Goal: Task Accomplishment & Management: Manage account settings

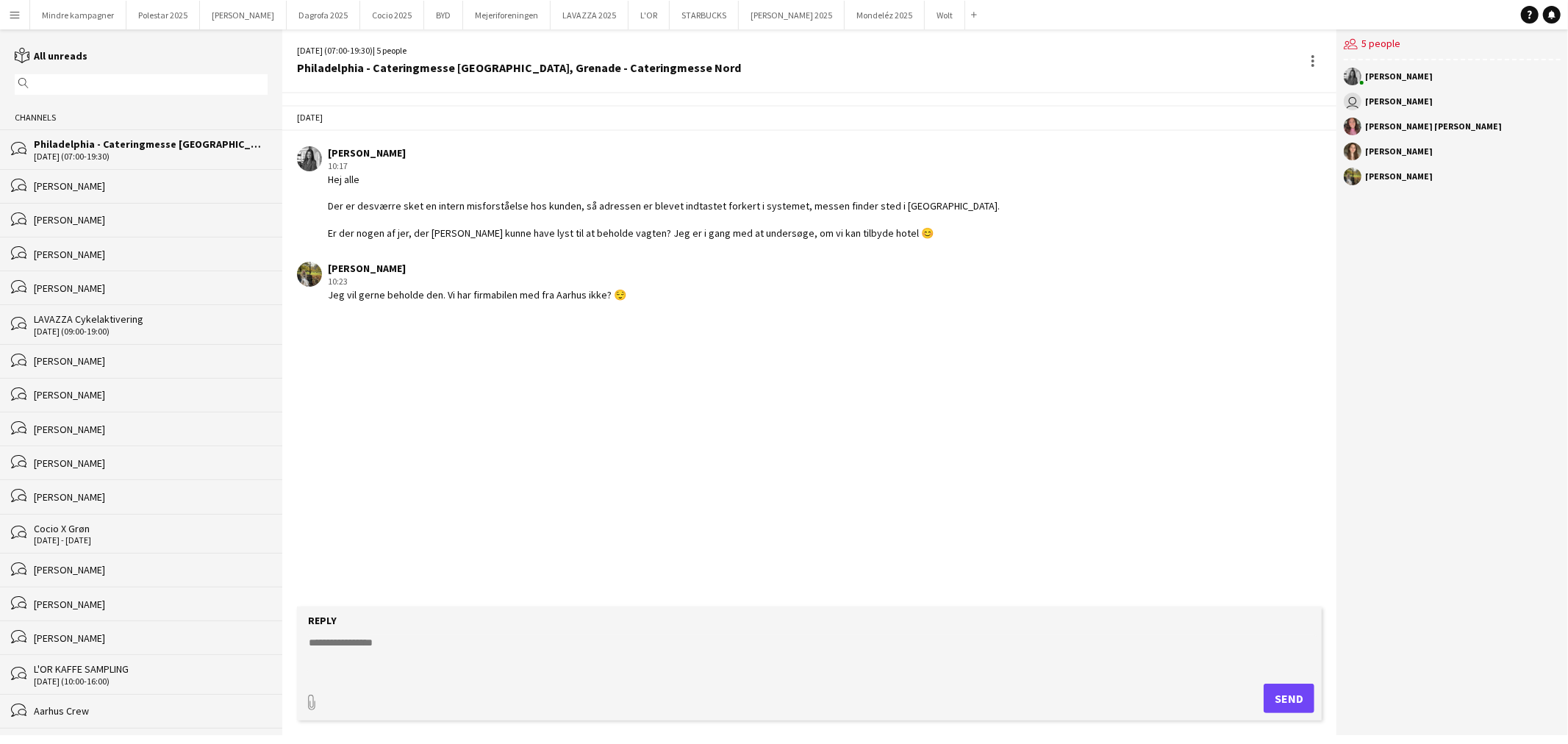
click at [435, 655] on textarea at bounding box center [812, 654] width 1010 height 38
type textarea "**********"
click at [1287, 695] on button "Send" at bounding box center [1289, 699] width 51 height 30
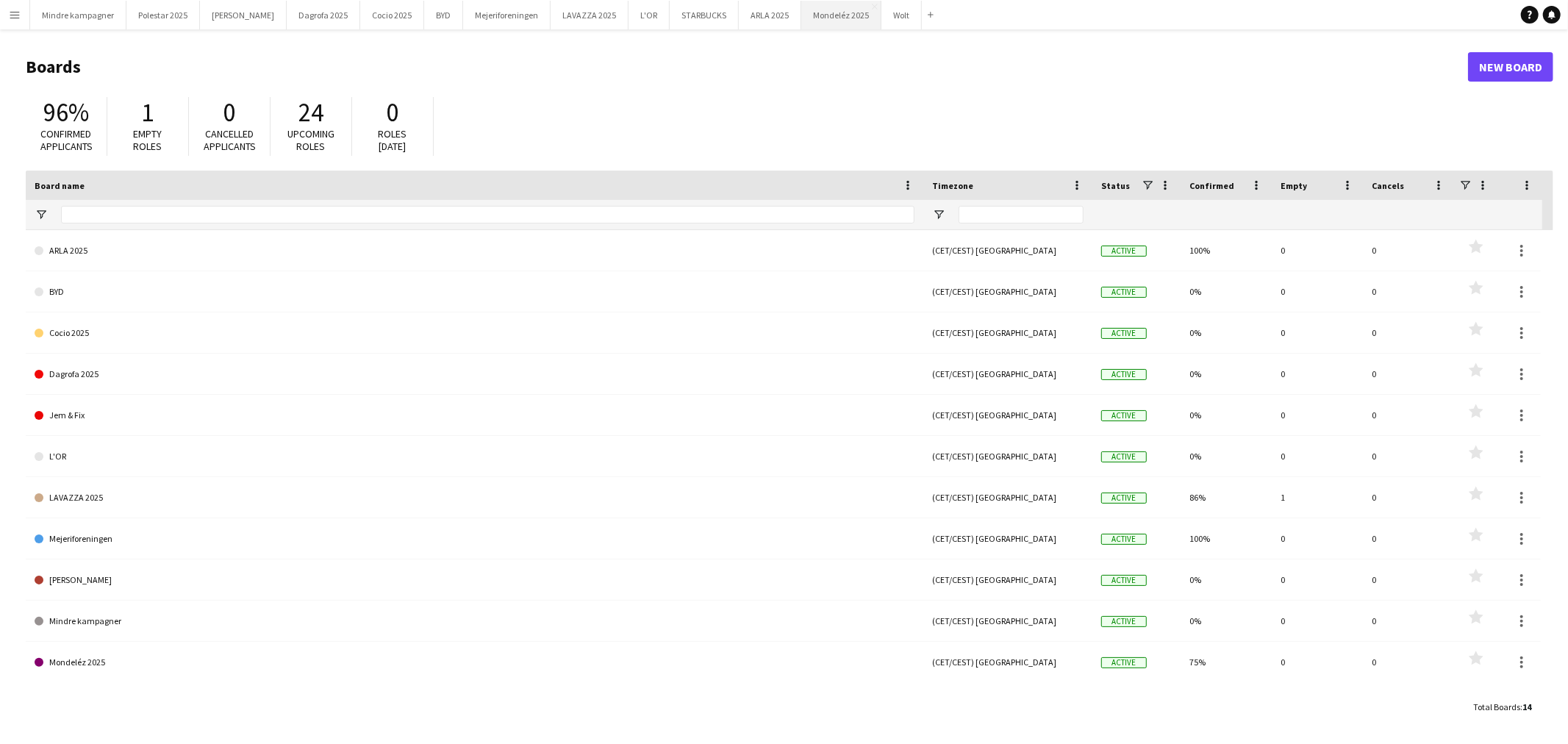
click at [801, 12] on button "Mondeléz 2025 Close" at bounding box center [841, 15] width 80 height 29
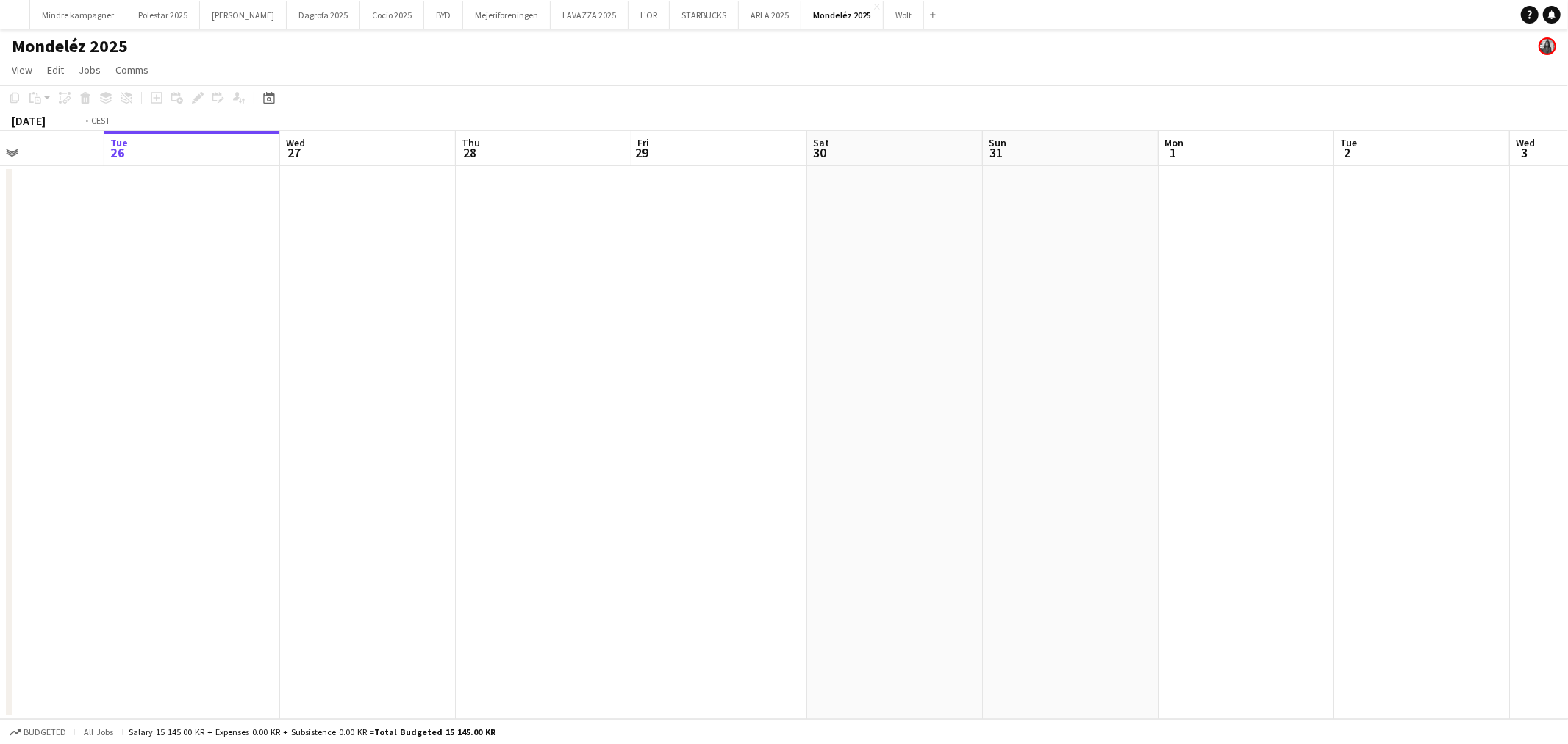
drag, startPoint x: 1089, startPoint y: 427, endPoint x: 661, endPoint y: 456, distance: 429.0
click at [251, 509] on app-calendar-viewport "Sat 23 Sun 24 Mon 25 Tue 26 Wed 27 Thu 28 Fri 29 Sat 30 Sun 31 Mon 1 Tue 2 Wed …" at bounding box center [784, 425] width 1568 height 589
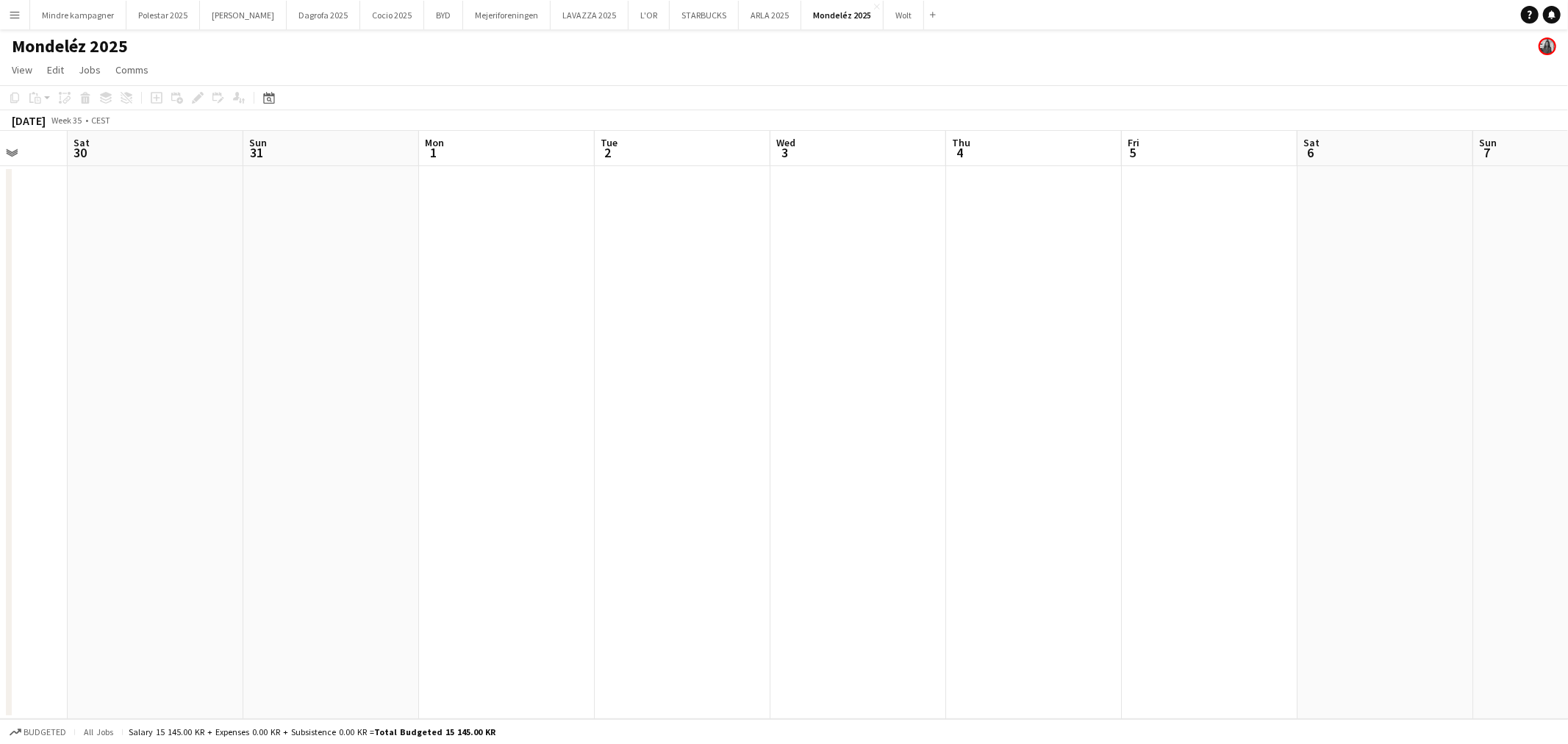
drag, startPoint x: 581, startPoint y: 485, endPoint x: 363, endPoint y: 508, distance: 219.2
click at [359, 512] on app-calendar-viewport "Wed 27 Thu 28 Fri 29 Sat 30 Sun 31 Mon 1 Tue 2 Wed 3 Thu 4 Fri 5 Sat 6 Sun 7 Mo…" at bounding box center [784, 425] width 1568 height 589
drag, startPoint x: 340, startPoint y: 534, endPoint x: 993, endPoint y: 505, distance: 653.6
click at [273, 534] on app-calendar-viewport "Fri 5 Sat 6 Sun 7 Mon 8 Tue 9 Wed 10 Thu 11 Fri 12 Sat 13 Sun 14 Mon 15 Tue 16 …" at bounding box center [784, 425] width 1568 height 589
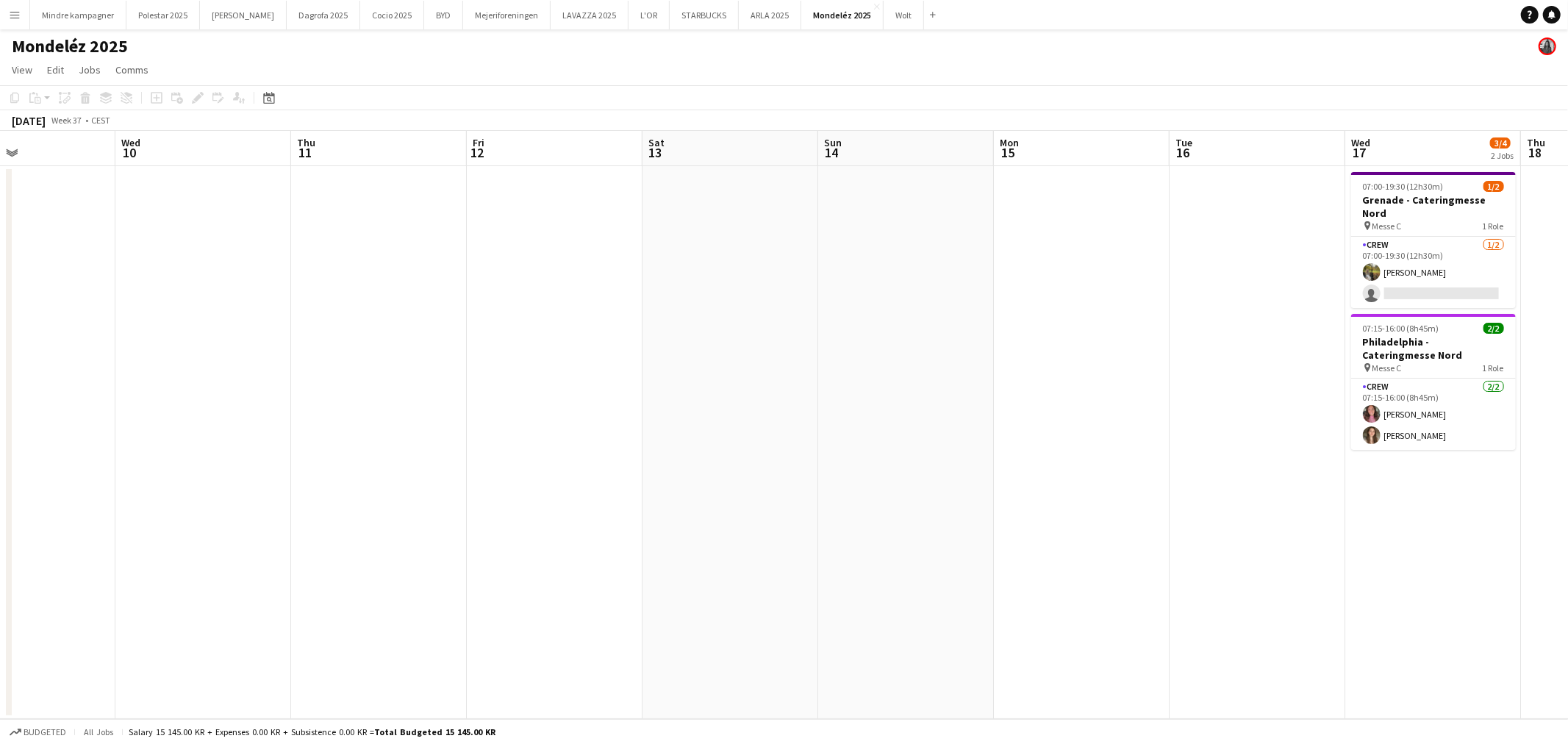
drag, startPoint x: 605, startPoint y: 524, endPoint x: 255, endPoint y: 542, distance: 350.5
click at [258, 542] on app-calendar-viewport "Sun 7 Mon 8 Tue 9 Wed 10 Thu 11 Fri 12 Sat 13 Sun 14 Mon 15 Tue 16 Wed 17 3/4 2…" at bounding box center [784, 425] width 1568 height 589
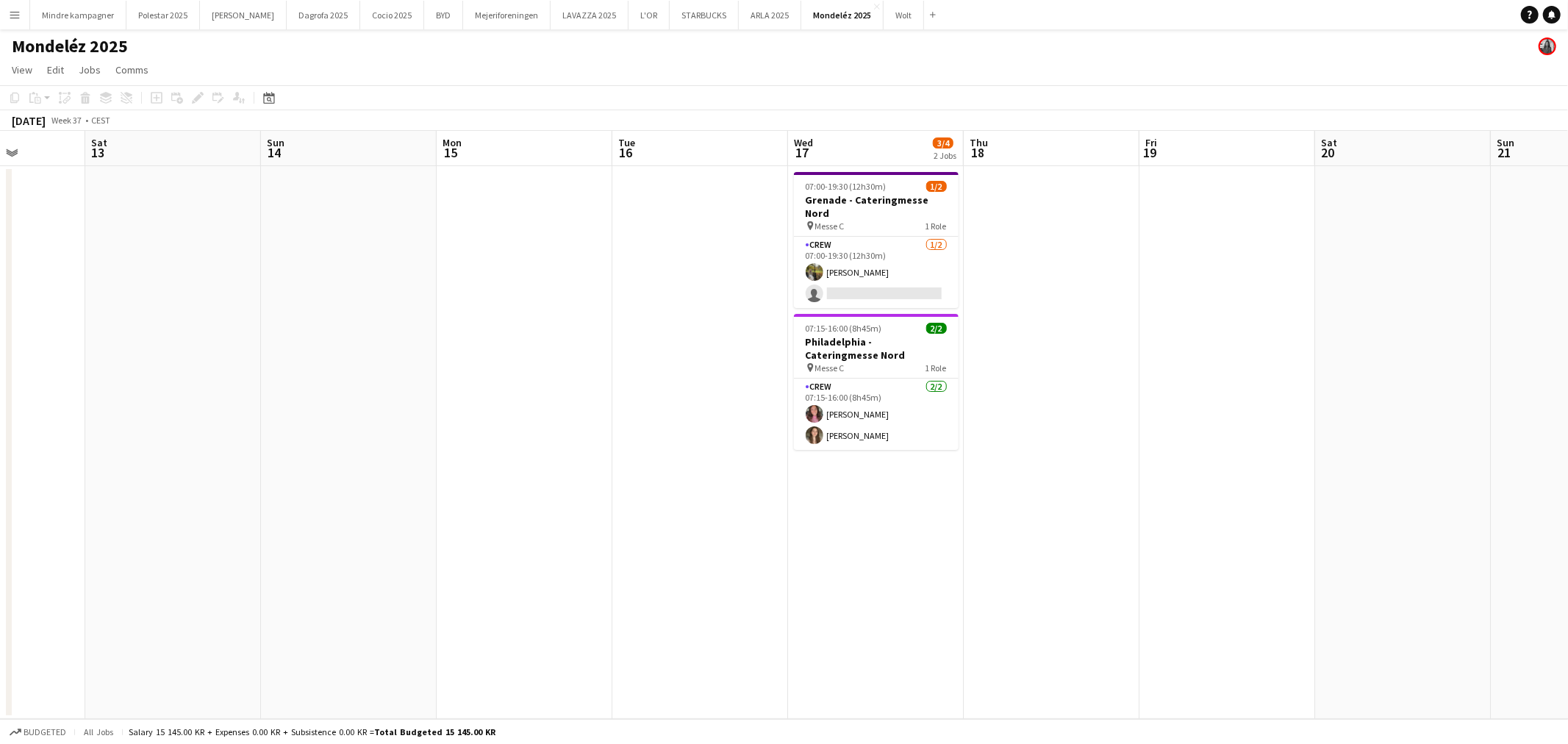
drag, startPoint x: 901, startPoint y: 526, endPoint x: 413, endPoint y: 548, distance: 488.5
click at [415, 548] on app-calendar-viewport "Wed 10 Thu 11 Fri 12 Sat 13 Sun 14 Mon 15 Tue 16 Wed 17 3/4 2 Jobs Thu 18 Fri 1…" at bounding box center [784, 425] width 1568 height 589
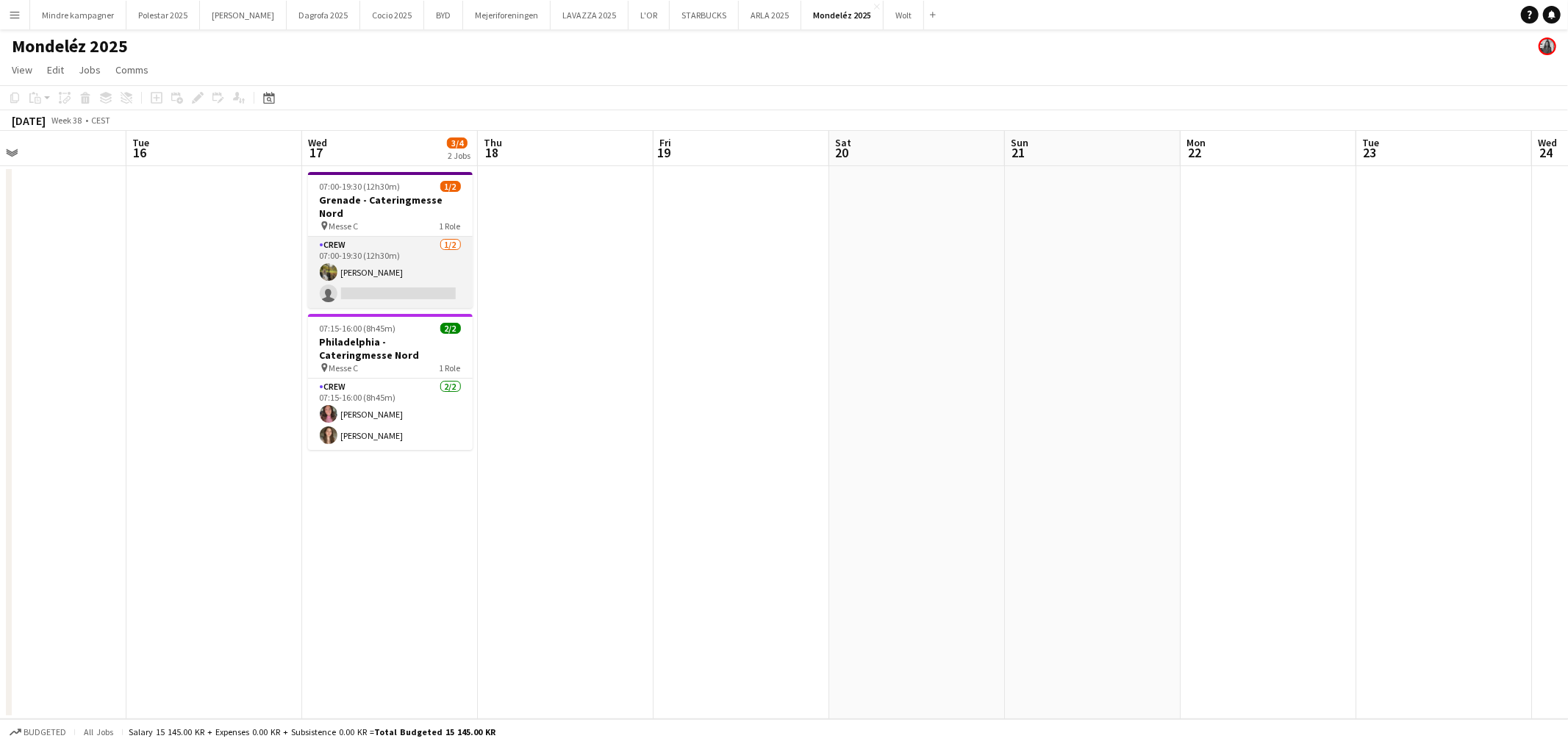
click at [425, 274] on app-card-role "Crew [DATE] 07:00-19:30 (12h30m) [PERSON_NAME] single-neutral-actions" at bounding box center [390, 272] width 164 height 71
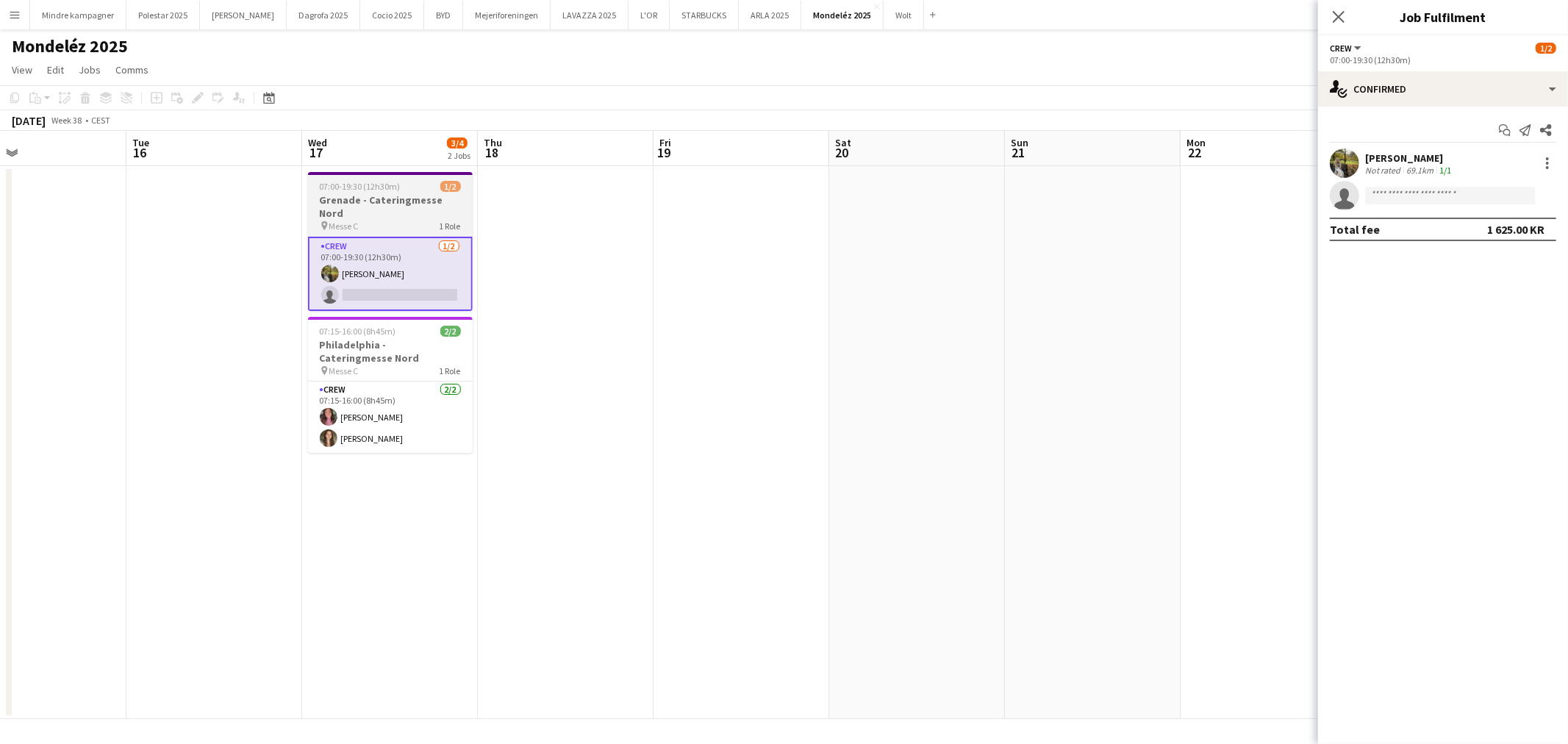
click at [395, 186] on span "07:00-19:30 (12h30m)" at bounding box center [360, 187] width 81 height 11
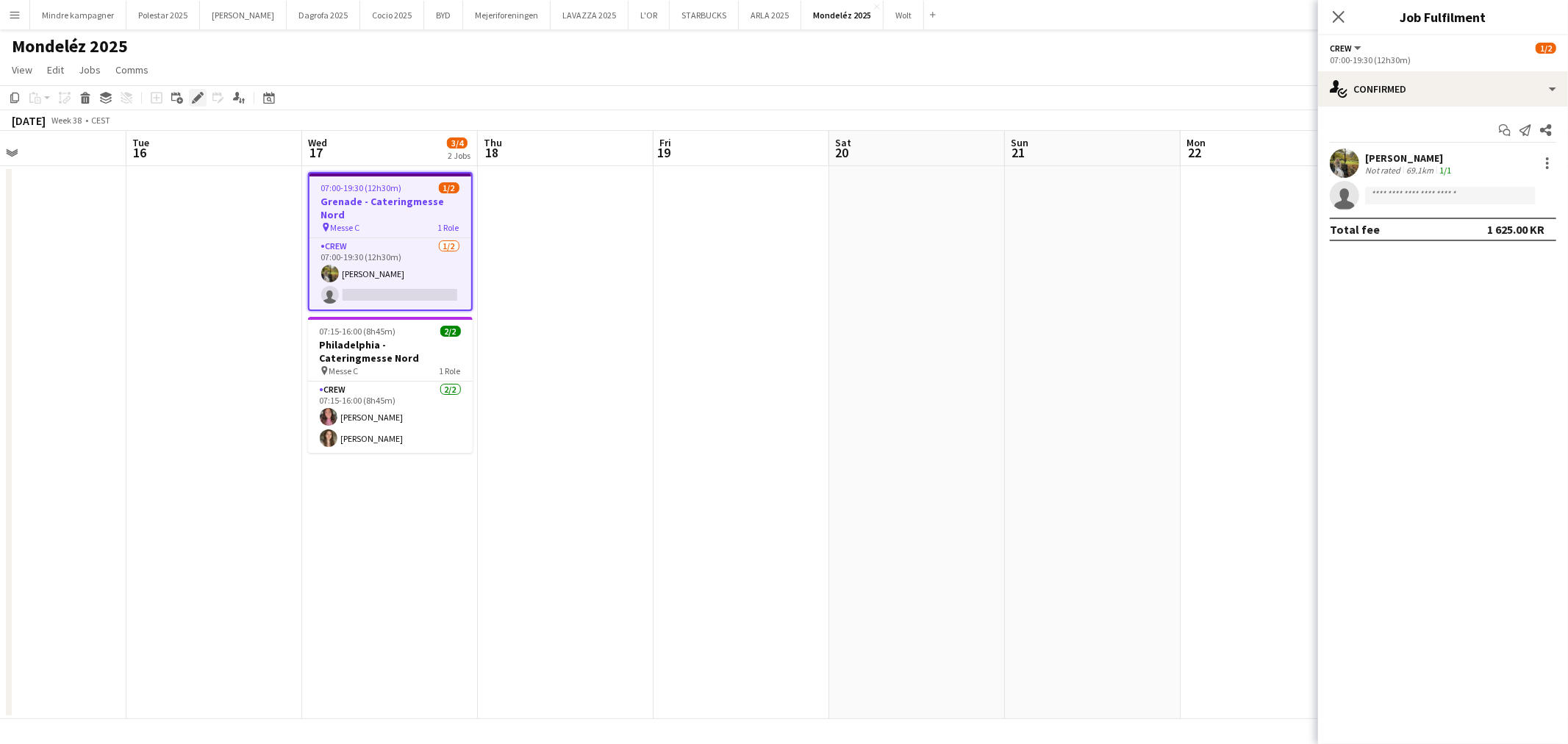
click at [189, 95] on div "Edit" at bounding box center [198, 97] width 18 height 18
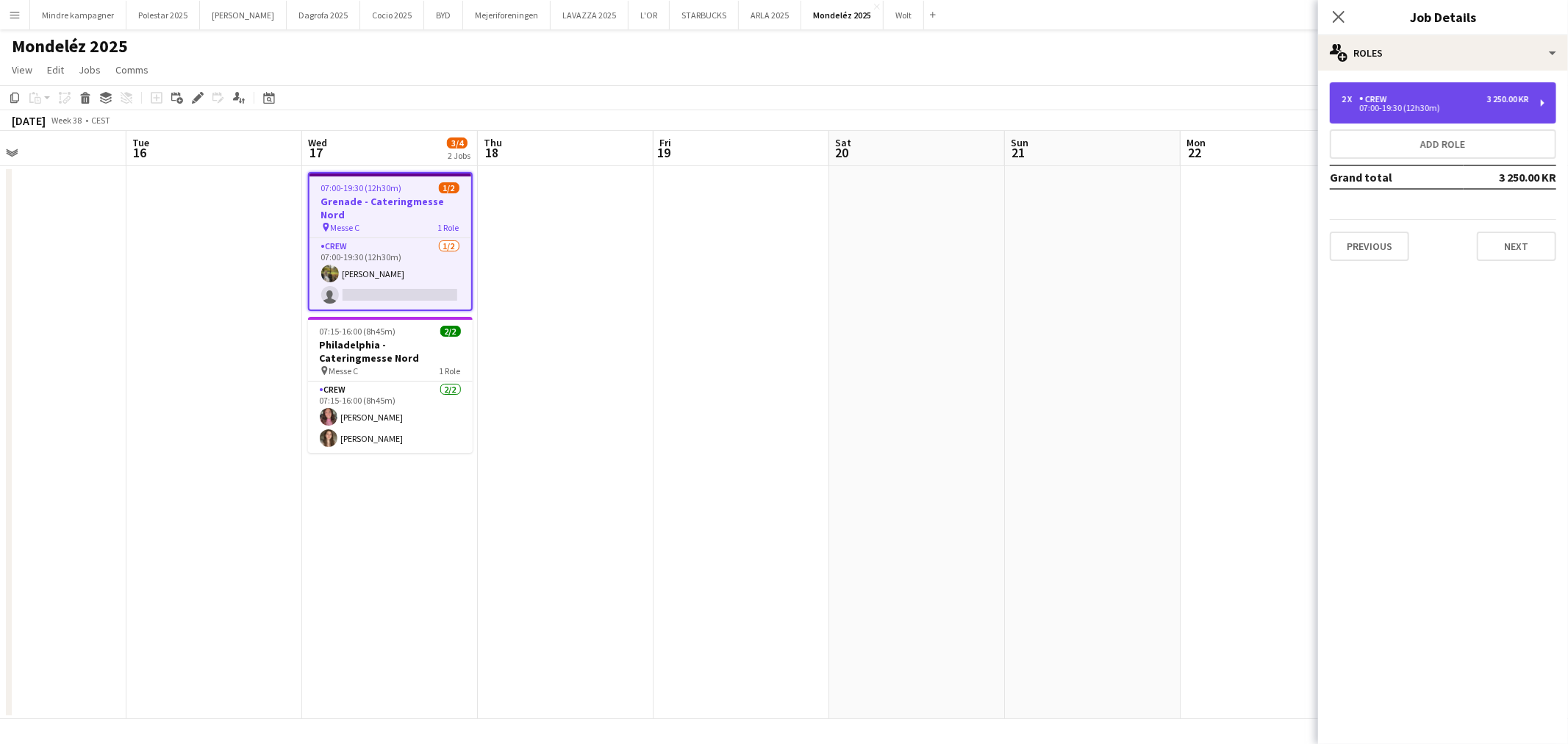
click at [1417, 95] on div "2 x Crew 3 250.00 KR" at bounding box center [1435, 99] width 188 height 10
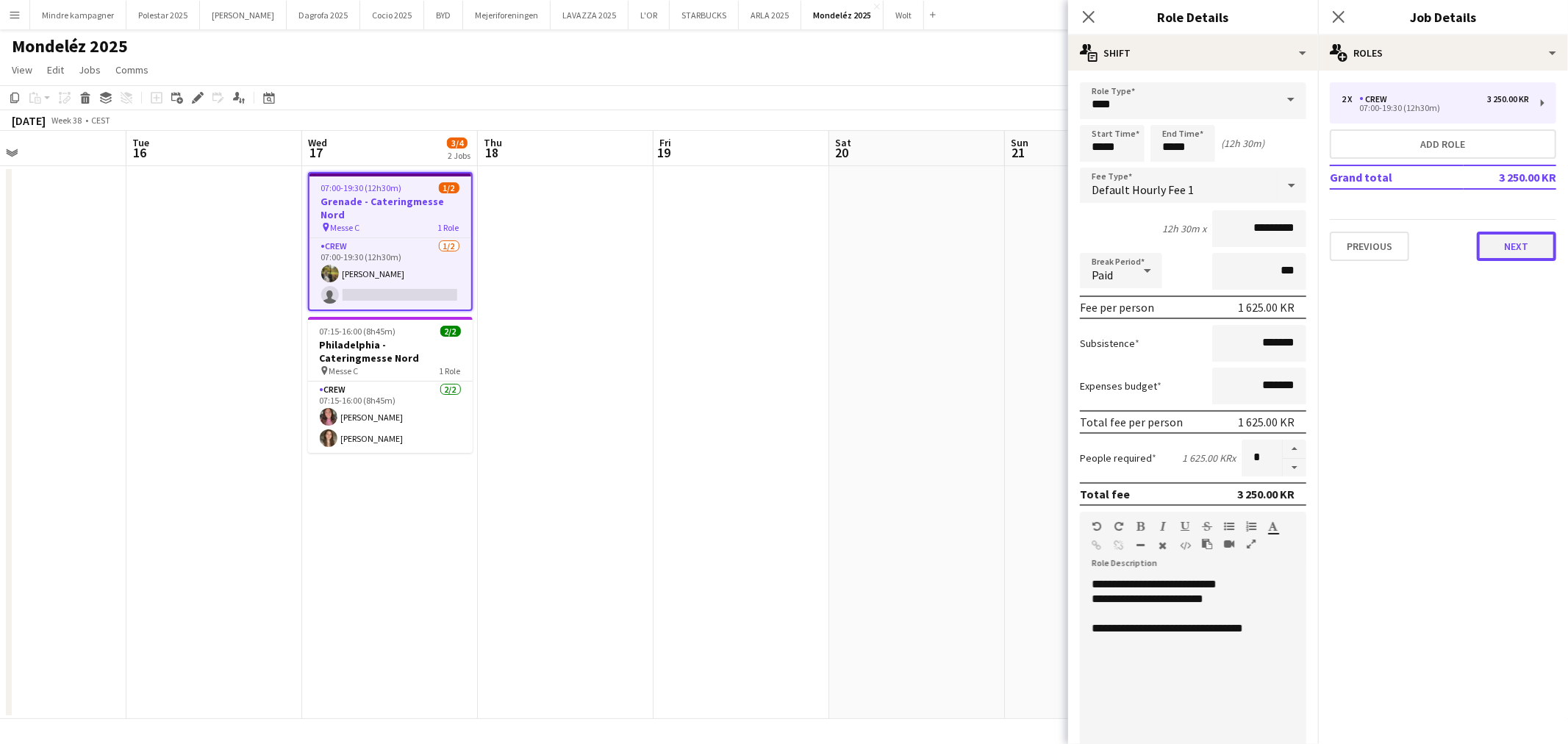
click at [1511, 245] on button "Next" at bounding box center [1517, 247] width 79 height 30
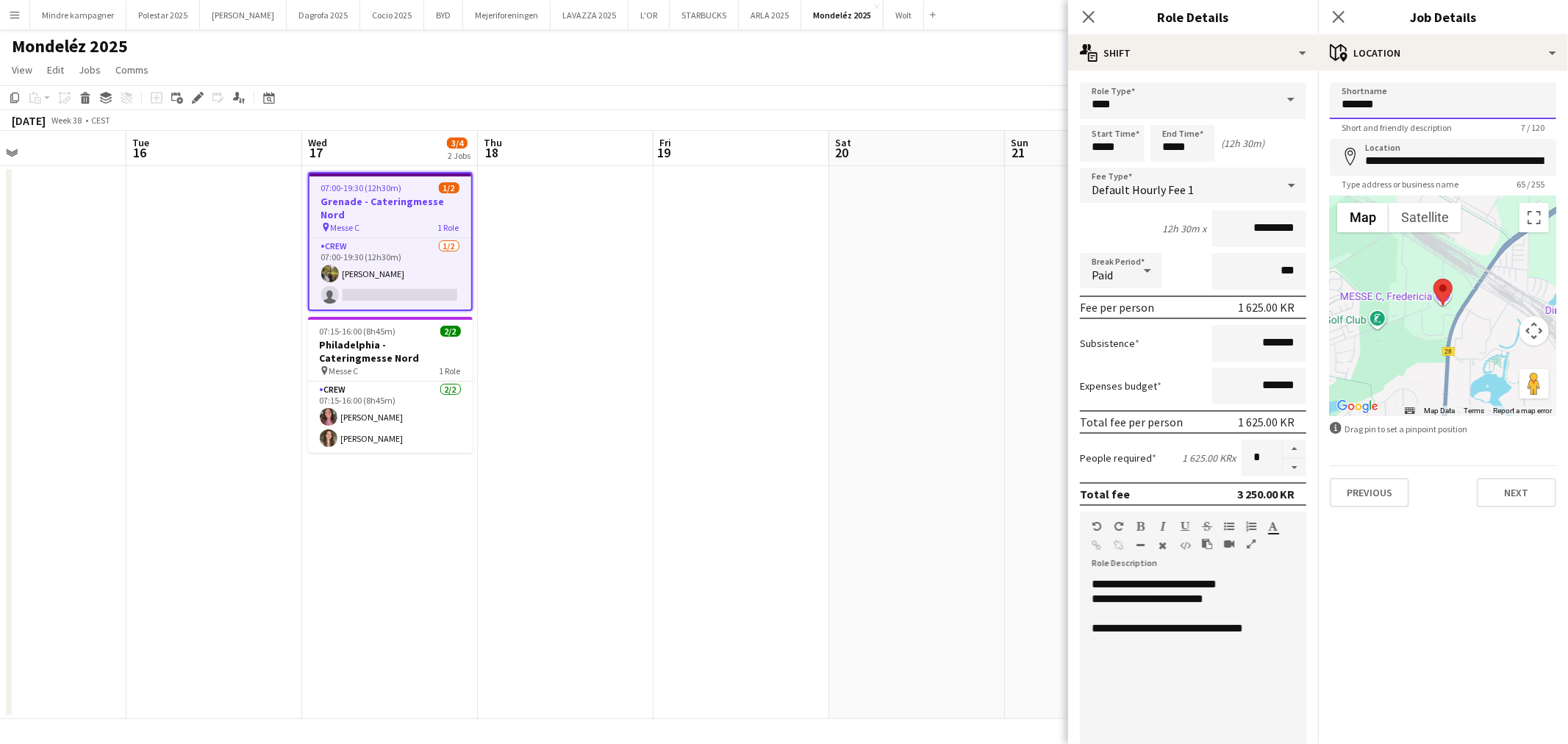
click at [1486, 91] on input "*******" at bounding box center [1443, 101] width 226 height 37
type input "**********"
click at [1488, 157] on input "**********" at bounding box center [1443, 157] width 226 height 37
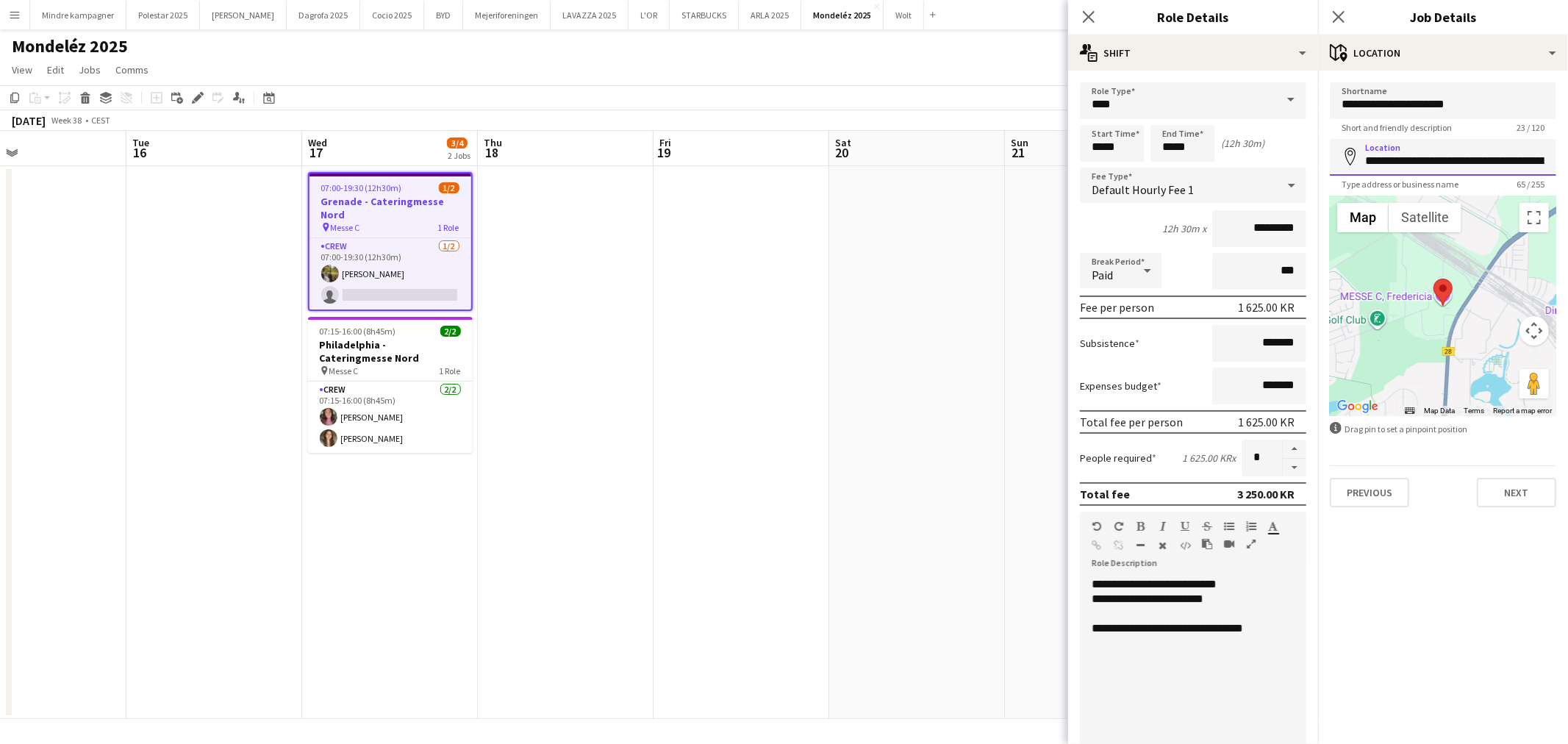
click at [1488, 157] on input "**********" at bounding box center [1443, 157] width 226 height 37
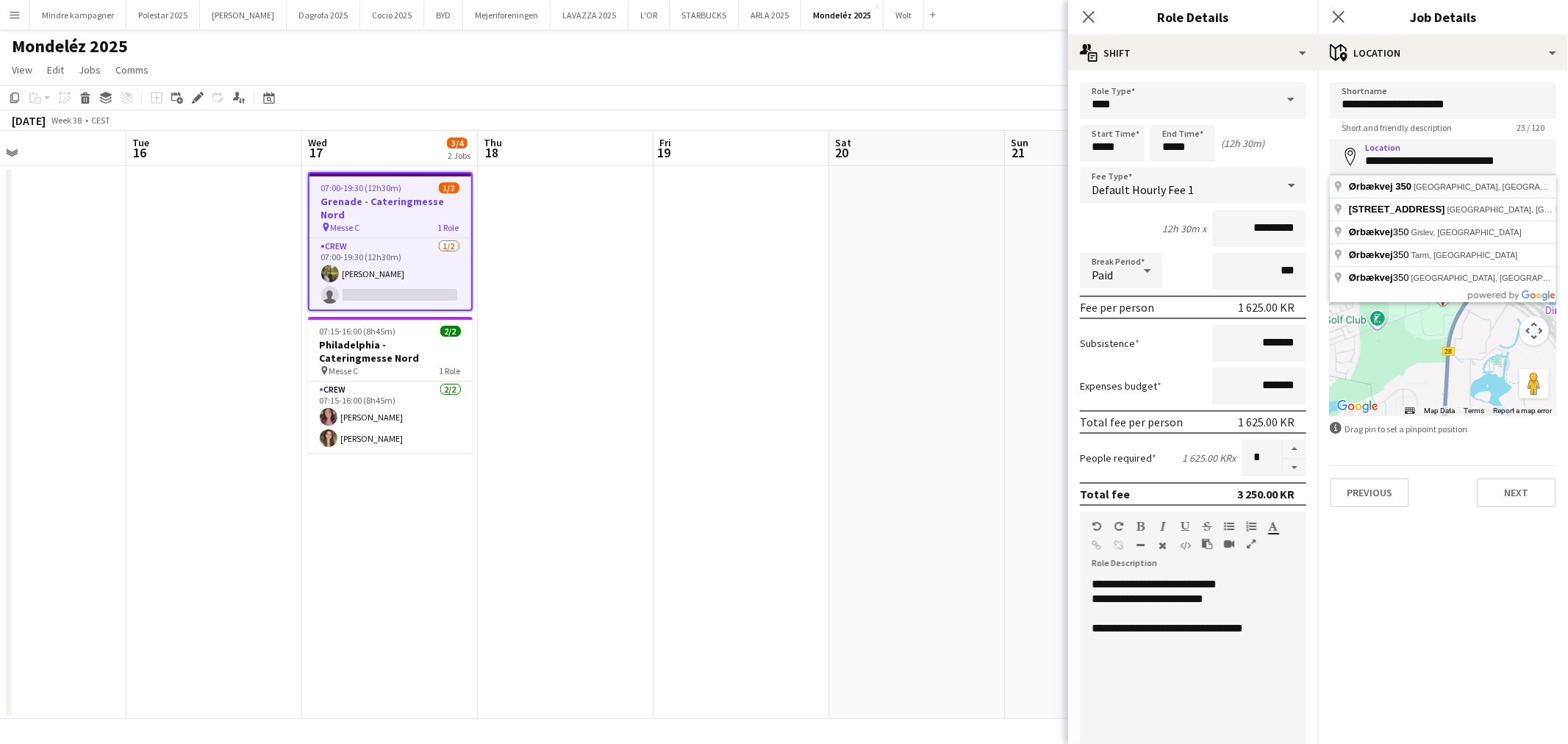
type input "**********"
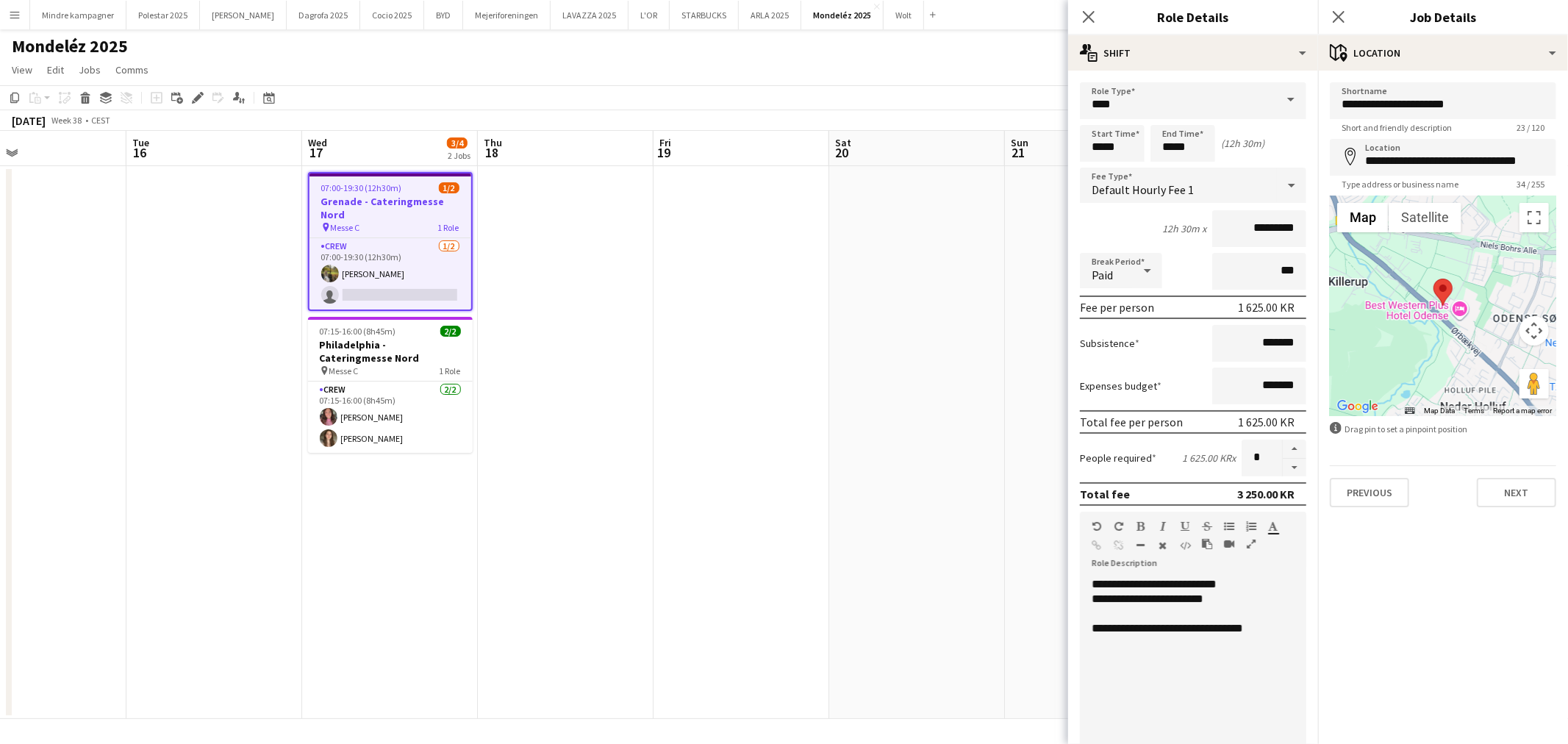
click at [930, 402] on app-date-cell at bounding box center [918, 443] width 176 height 553
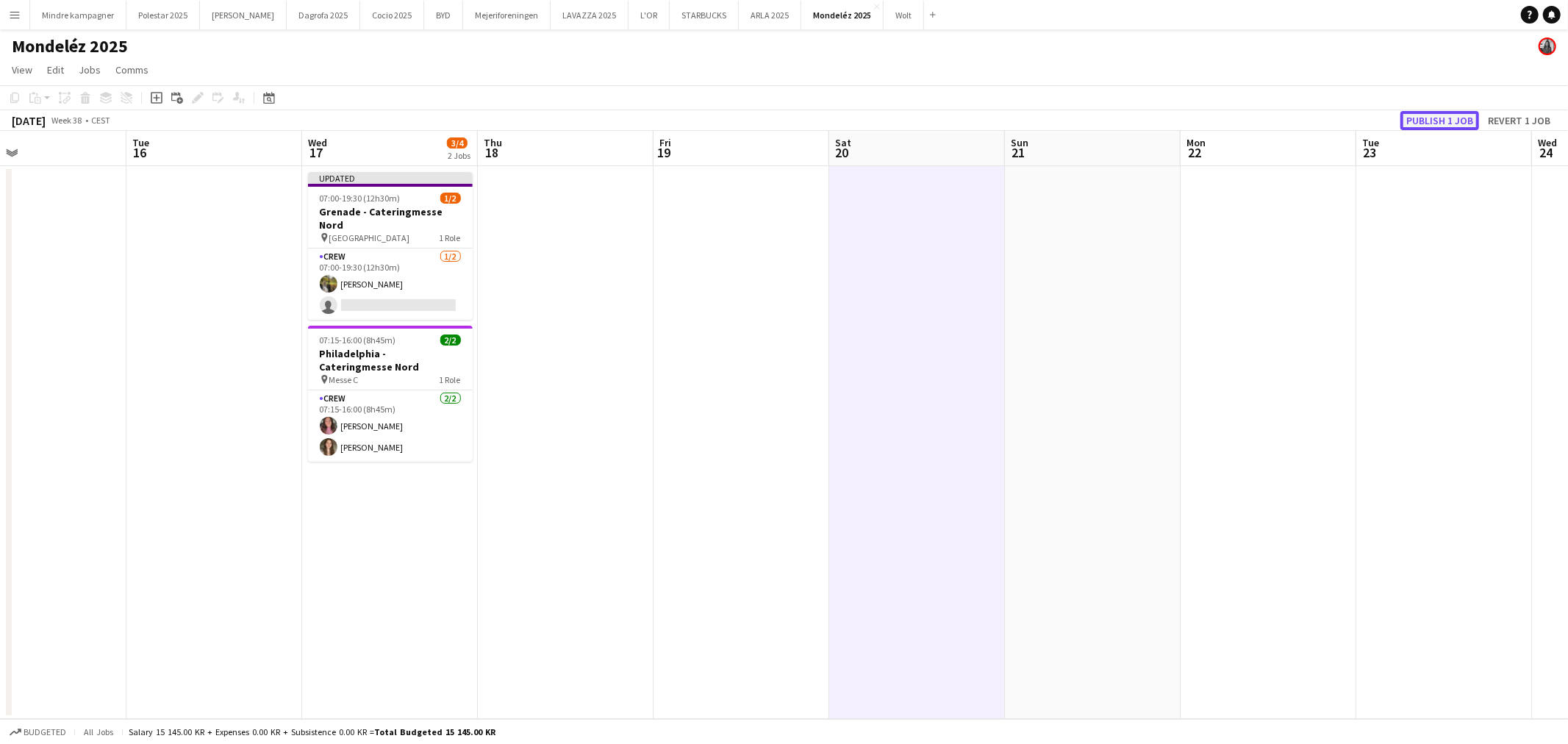
click at [1440, 118] on button "Publish 1 job" at bounding box center [1440, 120] width 79 height 19
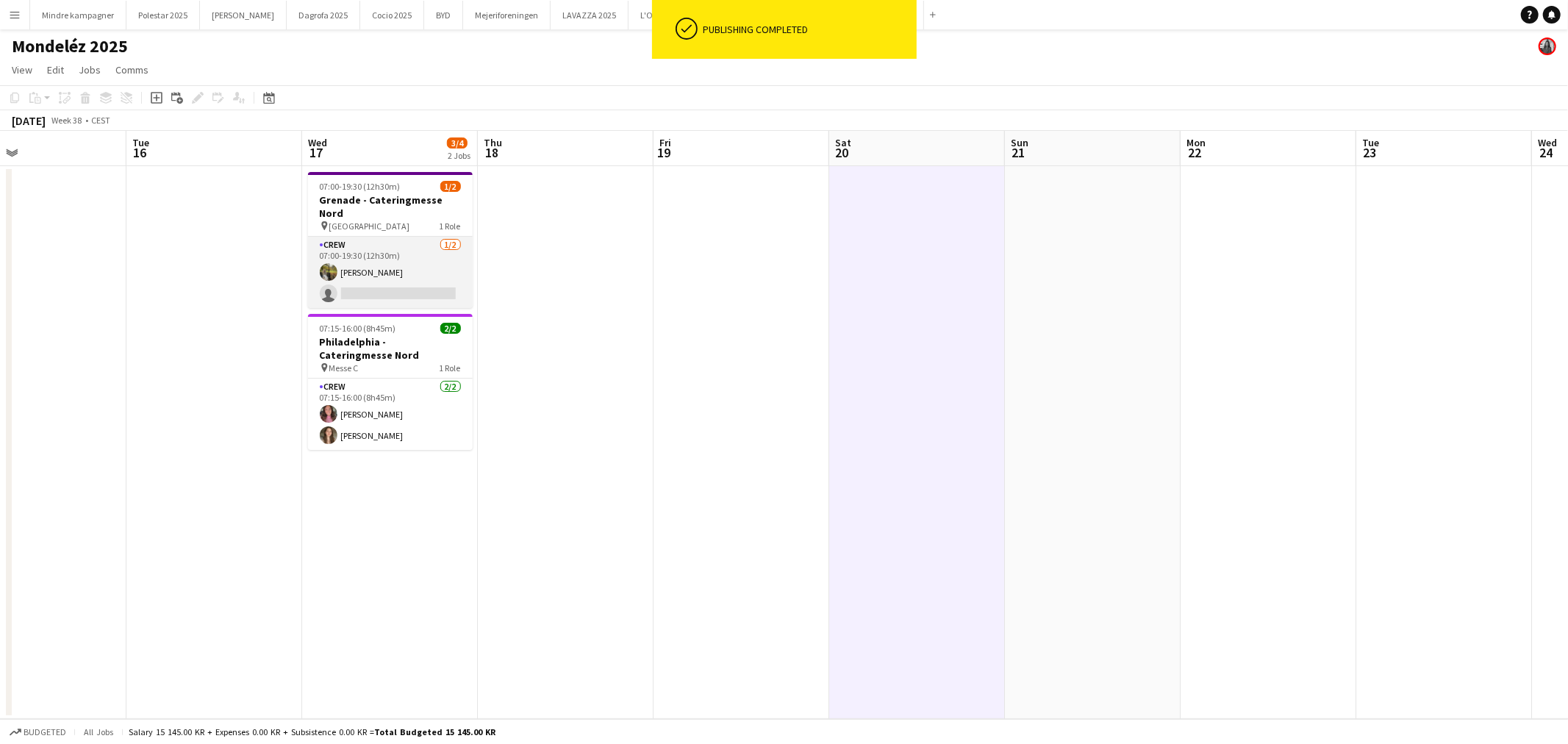
click at [403, 270] on app-card-role "Crew [DATE] 07:00-19:30 (12h30m) [PERSON_NAME] single-neutral-actions" at bounding box center [390, 272] width 164 height 71
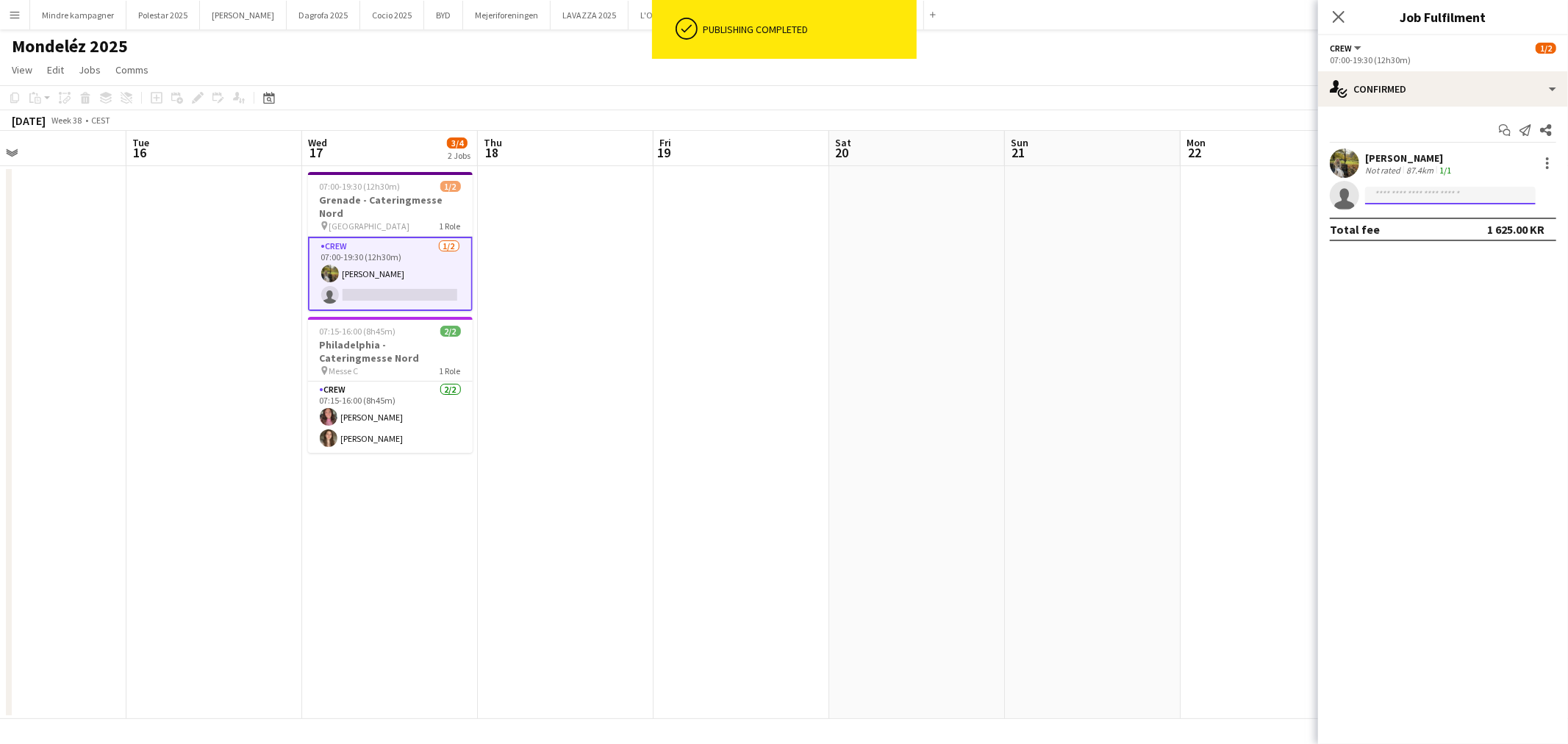
click at [1428, 201] on input at bounding box center [1451, 195] width 171 height 18
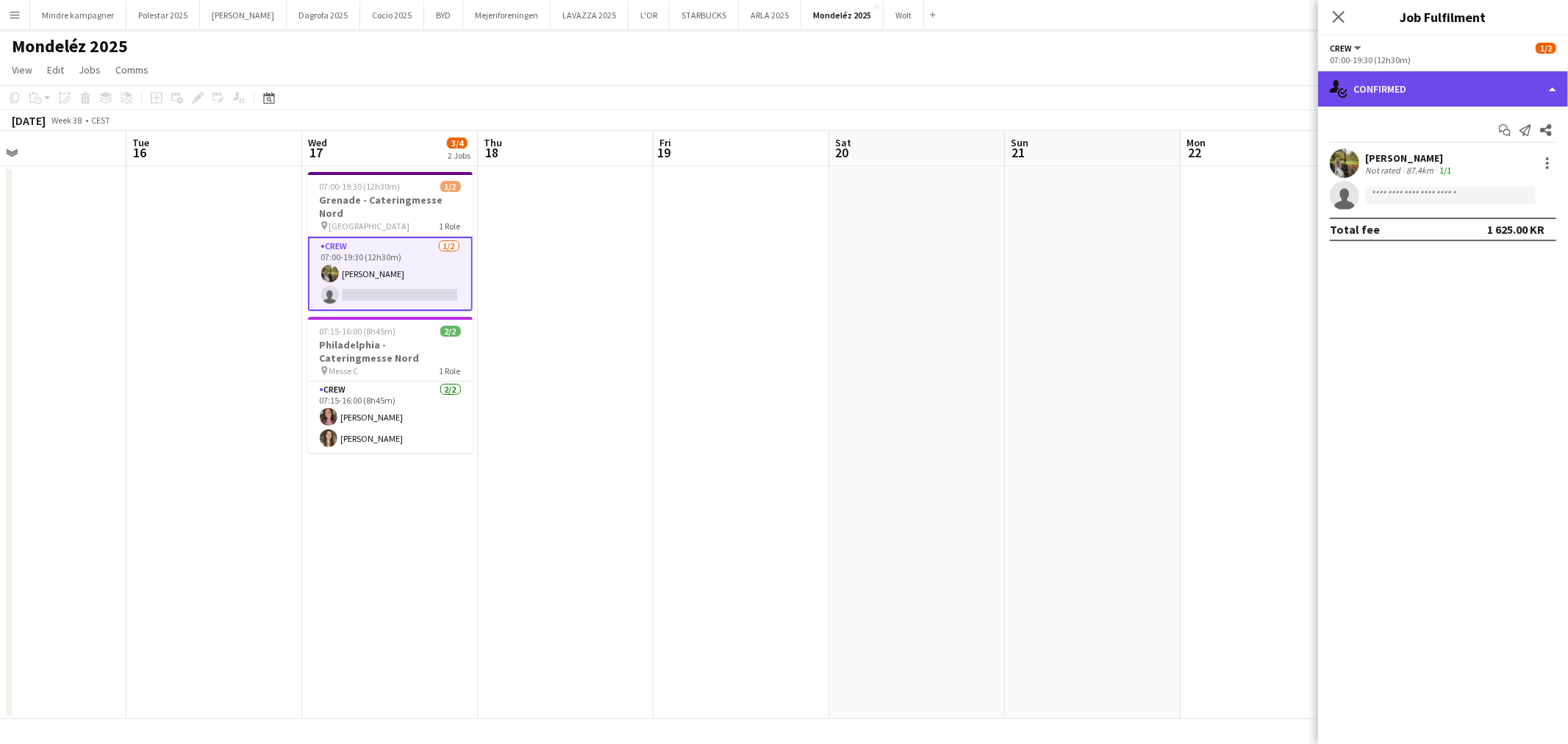
click at [1425, 103] on div "single-neutral-actions-check-2 Confirmed" at bounding box center [1443, 89] width 250 height 35
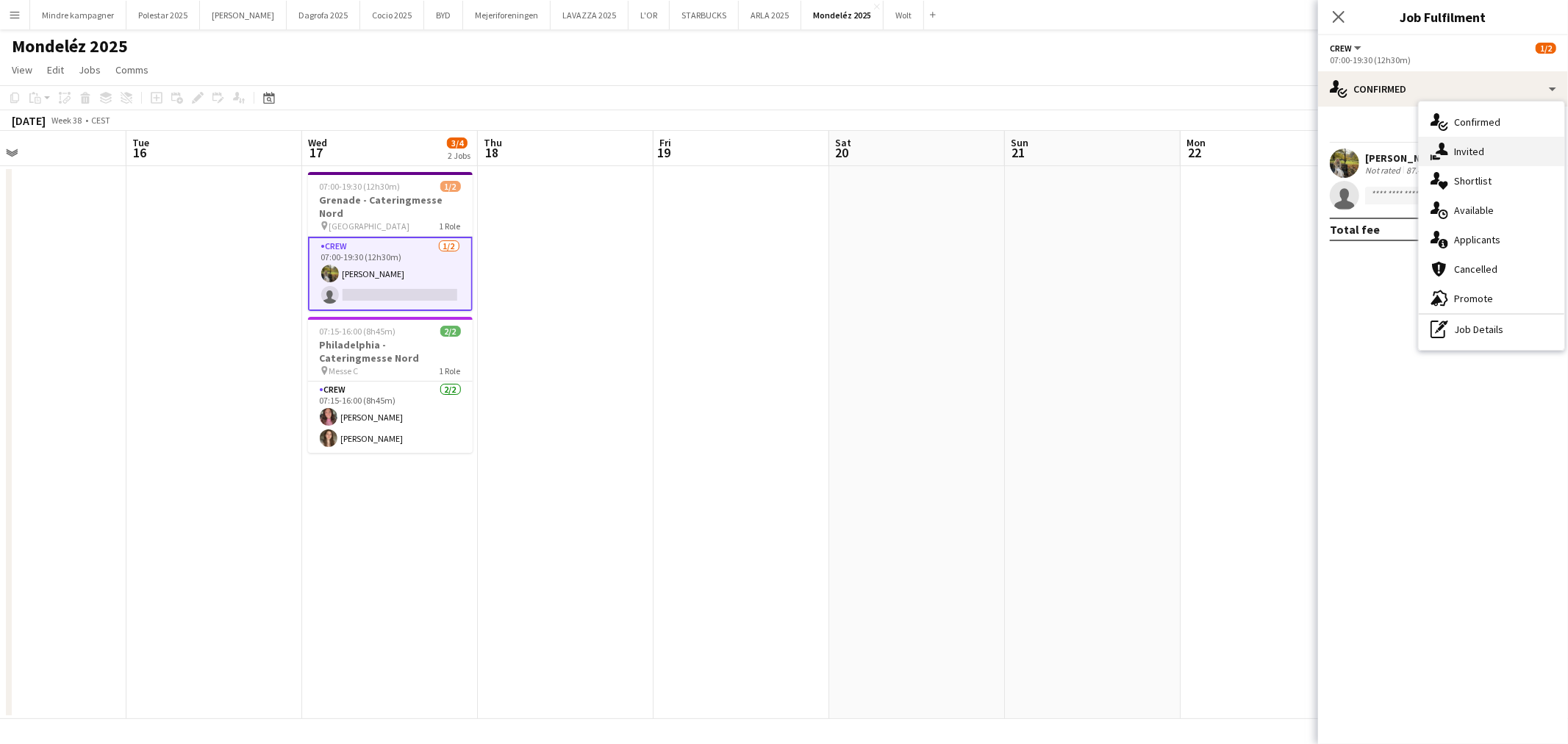
click at [1471, 143] on div "single-neutral-actions-share-1 Invited" at bounding box center [1492, 152] width 146 height 30
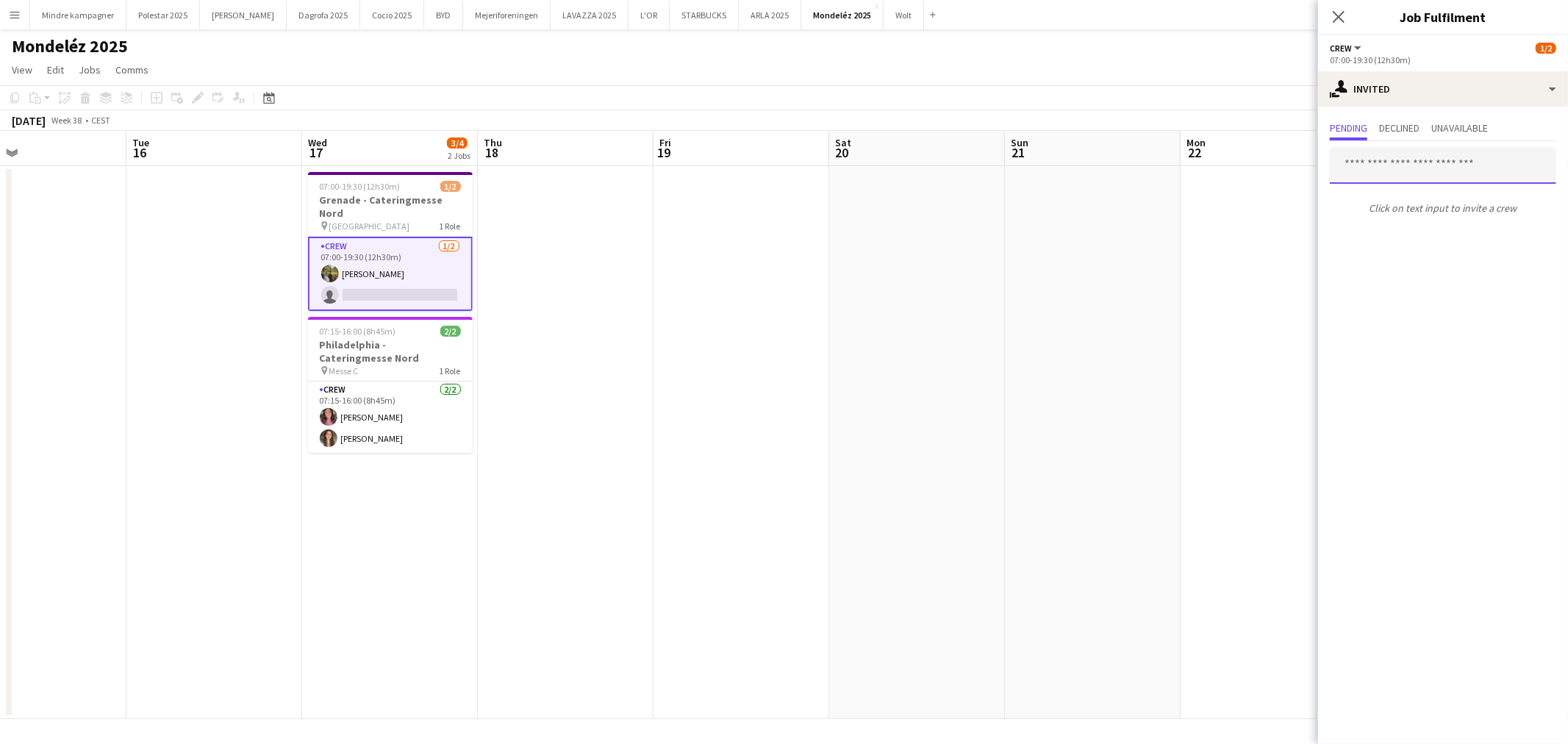
click at [1392, 162] on input "text" at bounding box center [1443, 165] width 226 height 37
type input "*****"
click at [1392, 210] on span "[EMAIL_ADDRESS][DOMAIN_NAME]" at bounding box center [1443, 213] width 203 height 12
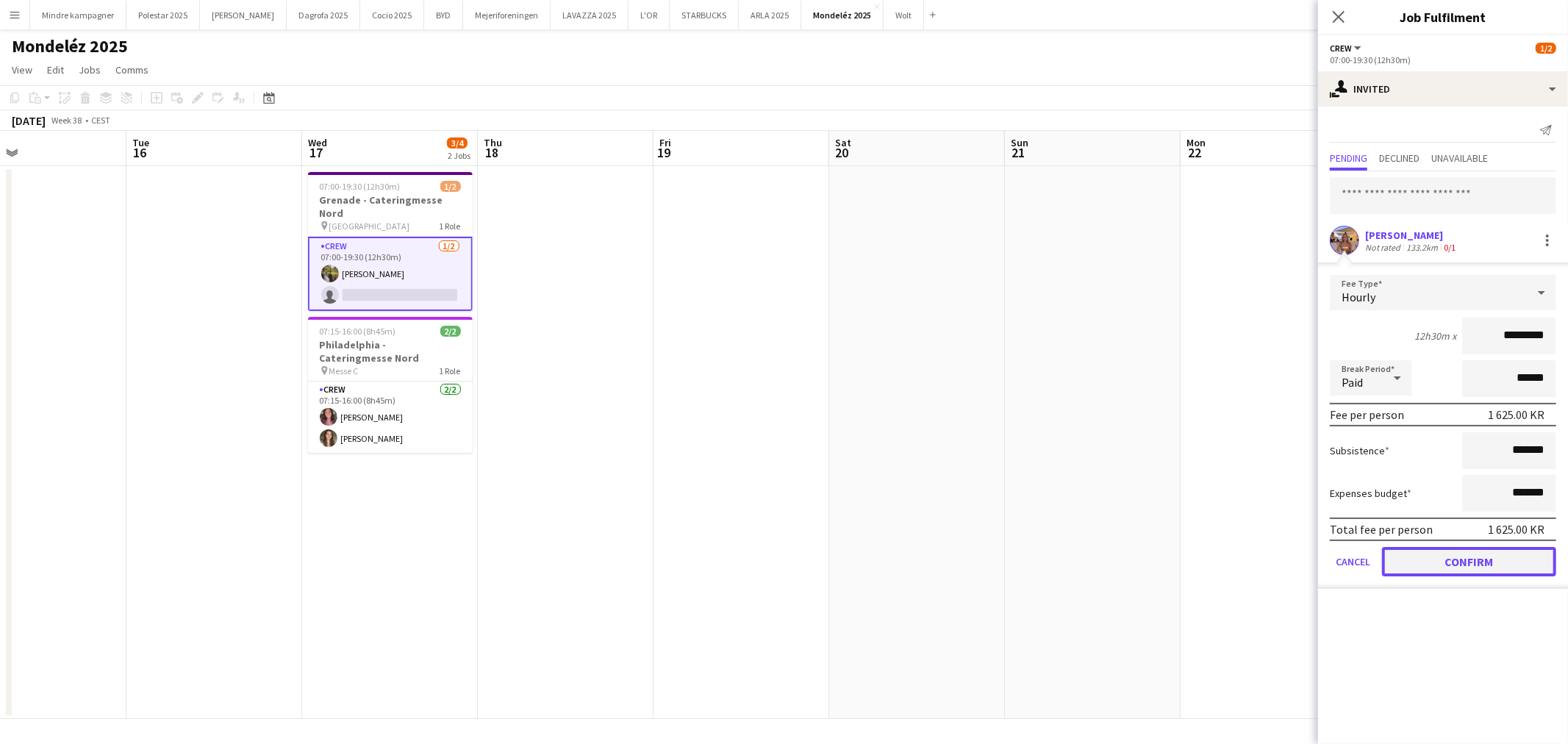
click at [1504, 557] on button "Confirm" at bounding box center [1469, 562] width 175 height 30
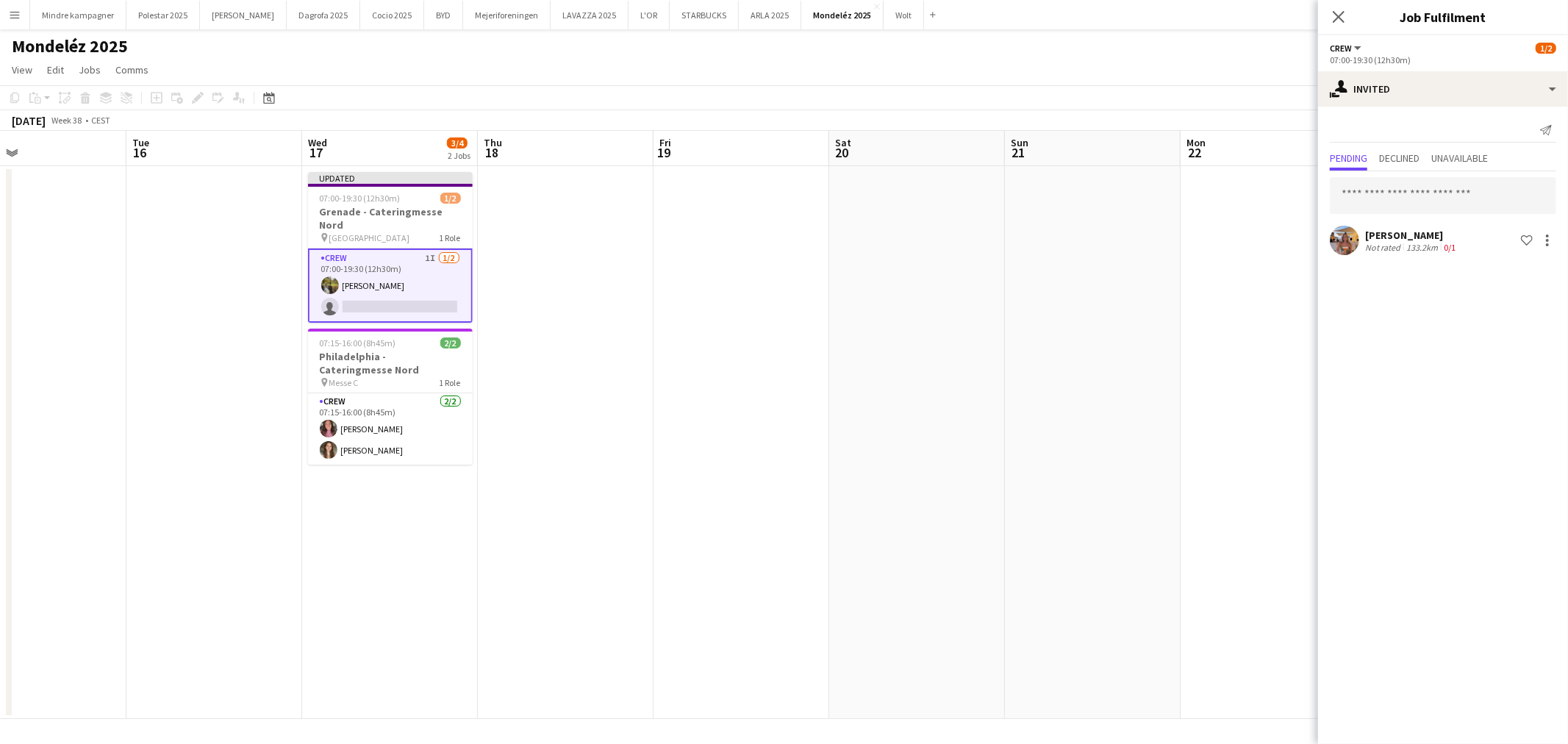
click at [1070, 546] on app-date-cell at bounding box center [1093, 443] width 176 height 553
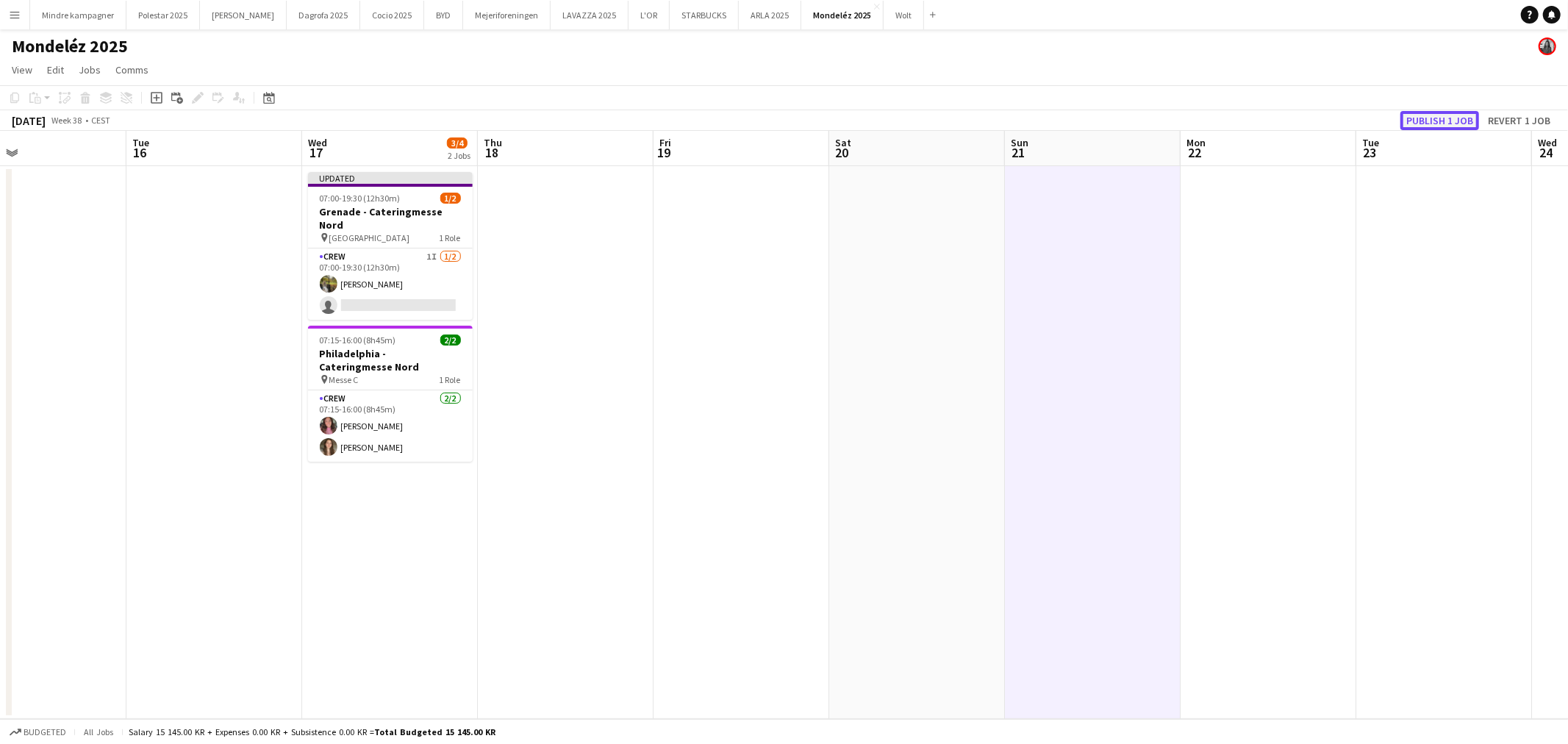
click at [1442, 121] on button "Publish 1 job" at bounding box center [1440, 120] width 79 height 19
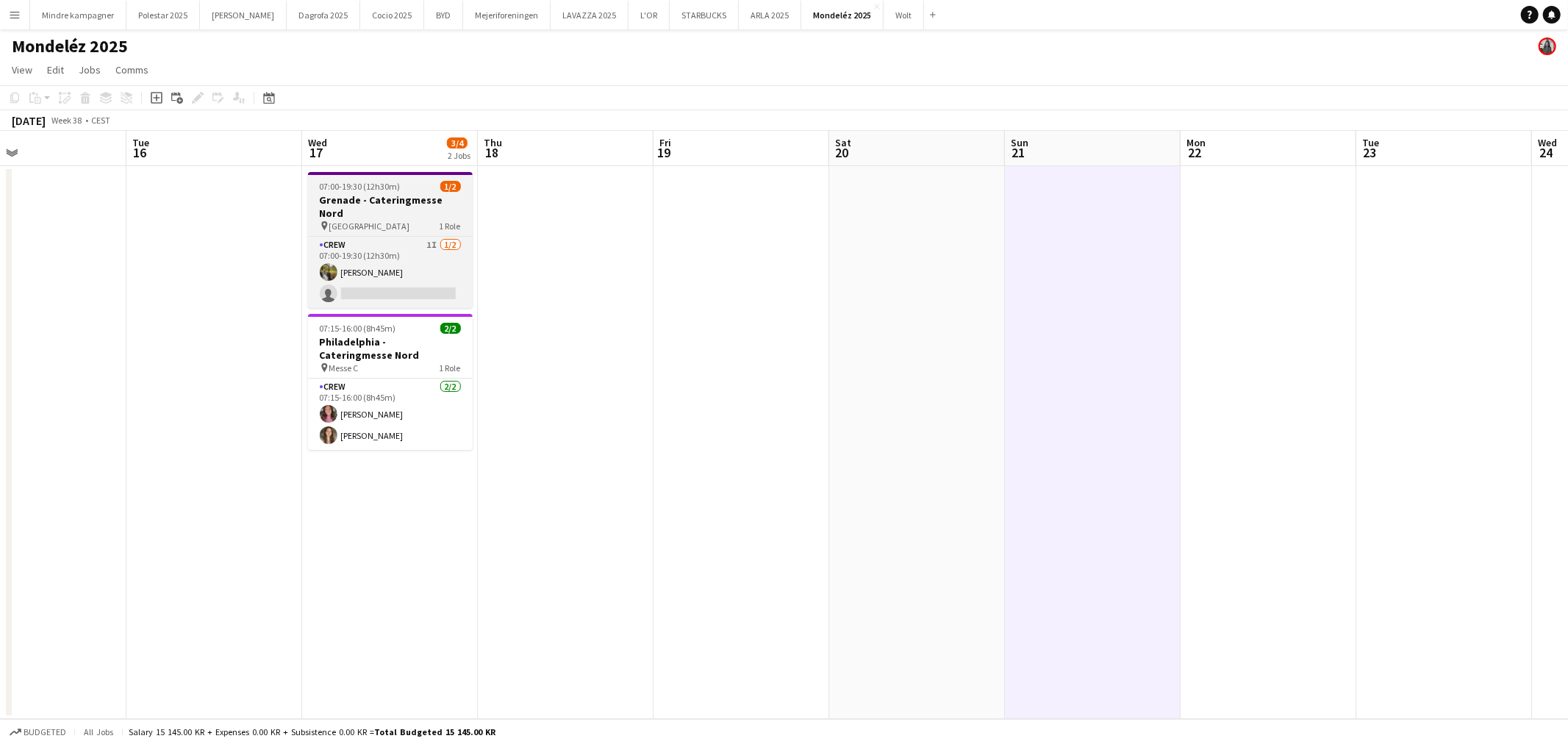
click at [410, 221] on span "[GEOGRAPHIC_DATA]" at bounding box center [371, 226] width 81 height 11
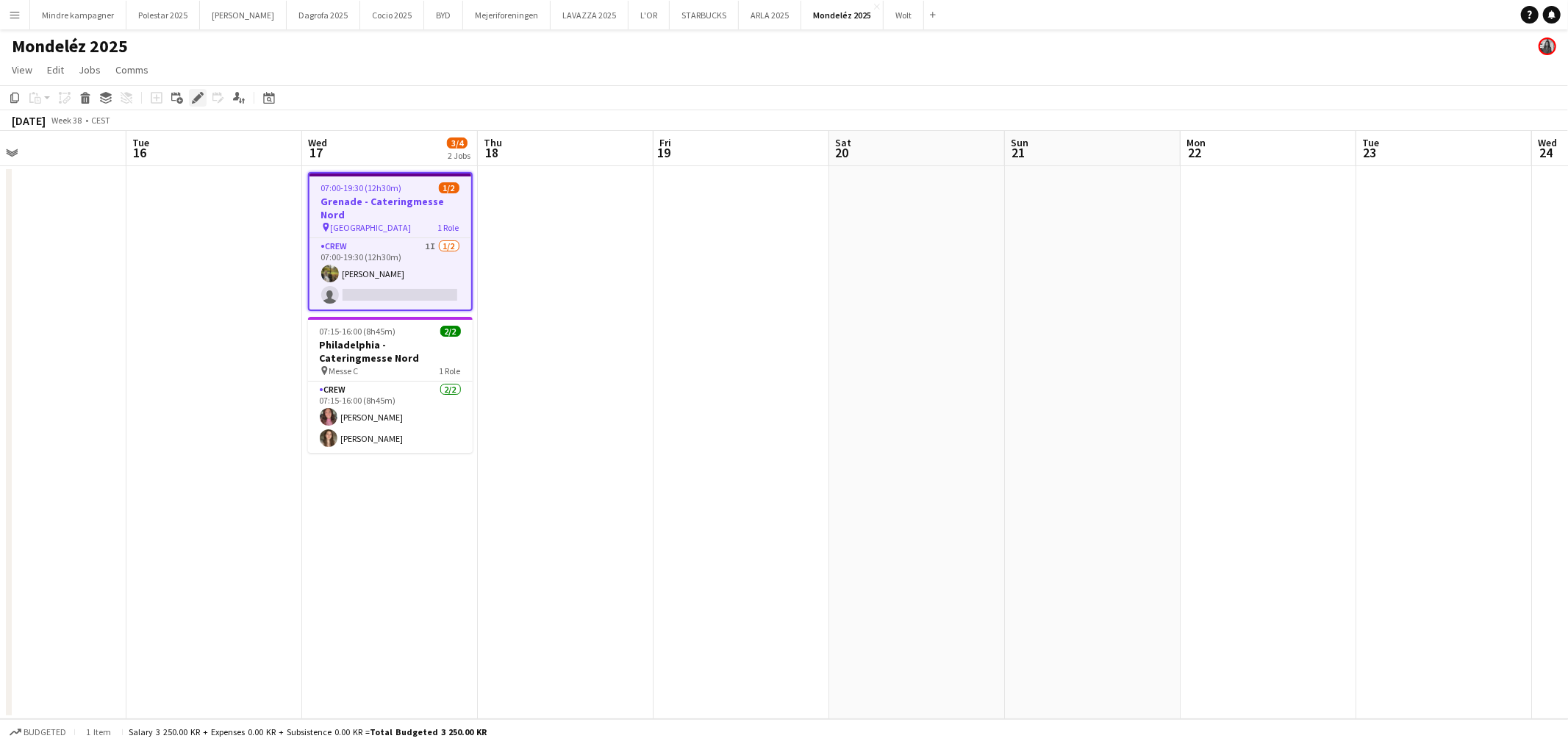
click at [196, 91] on div "Edit" at bounding box center [198, 97] width 18 height 18
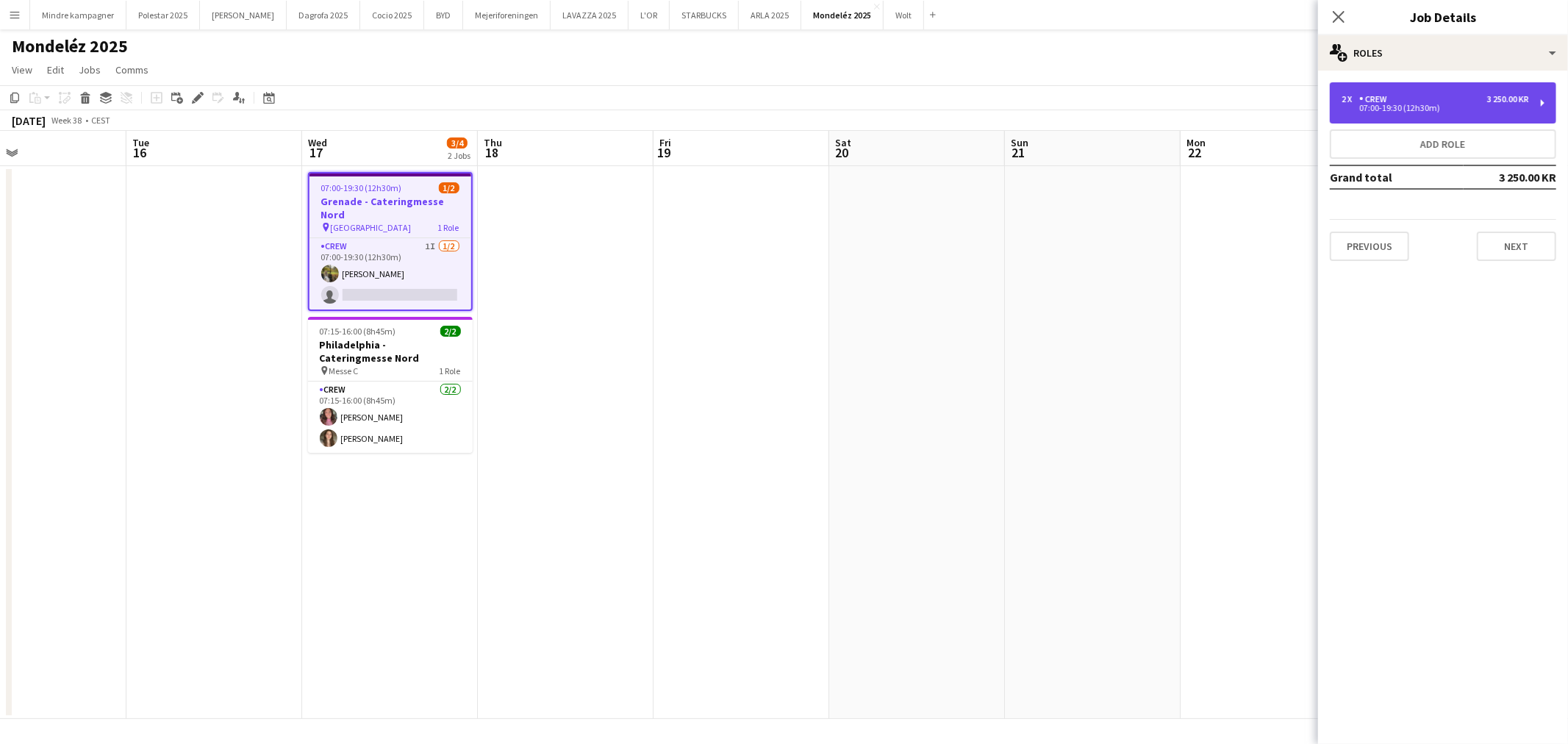
click at [1467, 105] on div "07:00-19:30 (12h30m)" at bounding box center [1435, 108] width 188 height 7
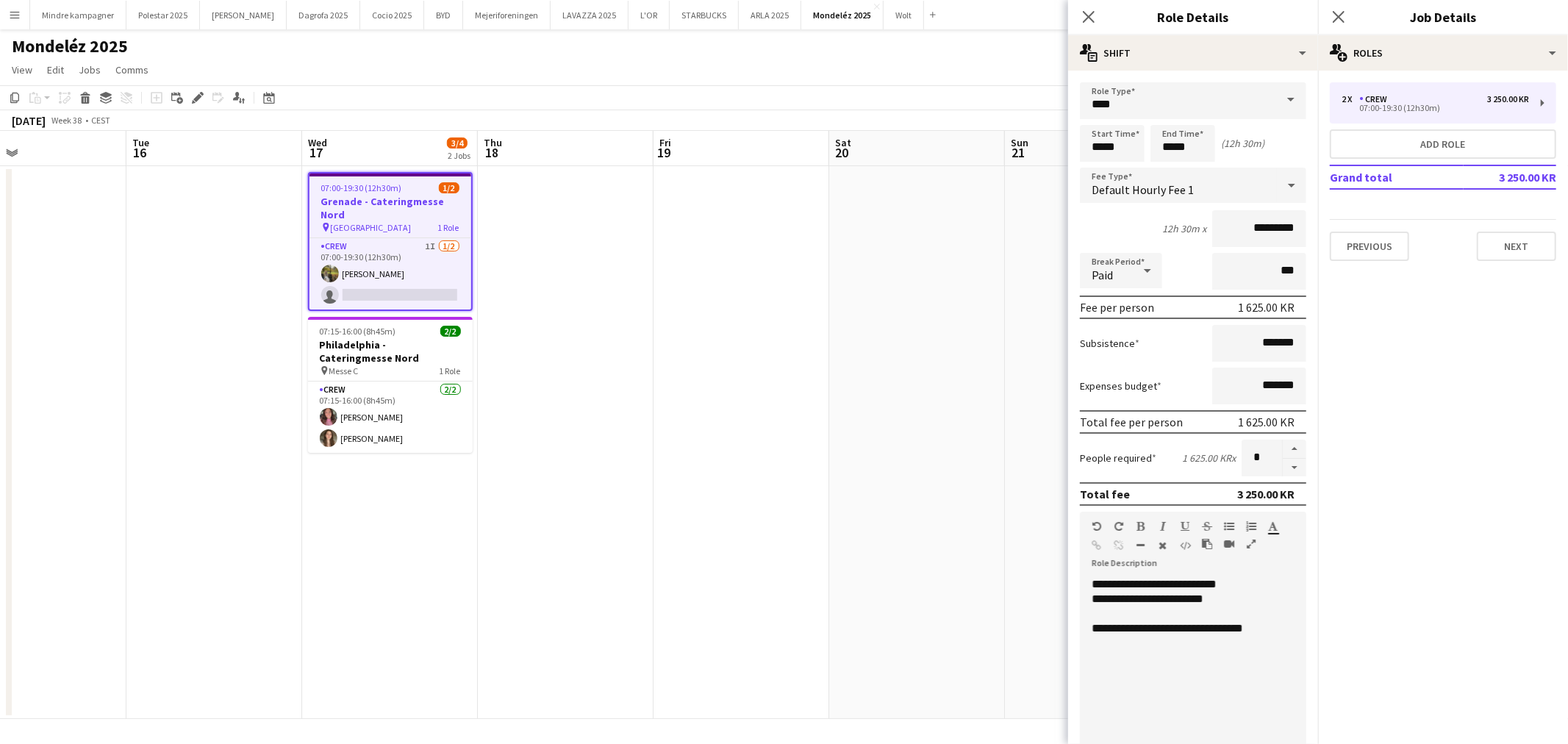
click at [792, 541] on app-date-cell at bounding box center [741, 443] width 176 height 553
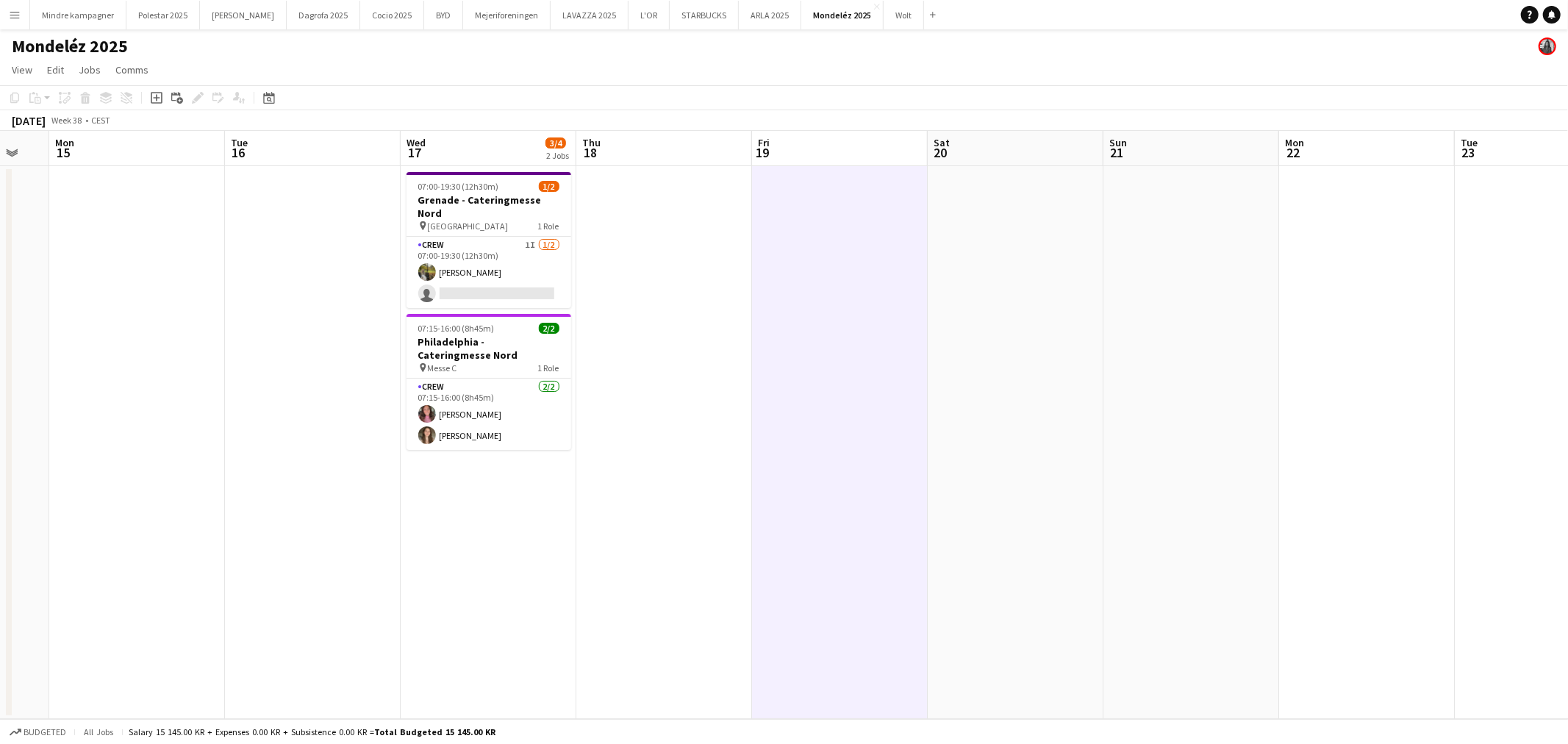
scroll to position [0, 474]
drag, startPoint x: 236, startPoint y: 593, endPoint x: 338, endPoint y: 602, distance: 102.4
click at [338, 602] on app-calendar-viewport "Fri 12 Sat 13 Sun 14 Mon 15 Tue 16 Wed 17 3/4 2 Jobs Thu 18 Fri 19 Sat 20 Sun 2…" at bounding box center [784, 425] width 1568 height 589
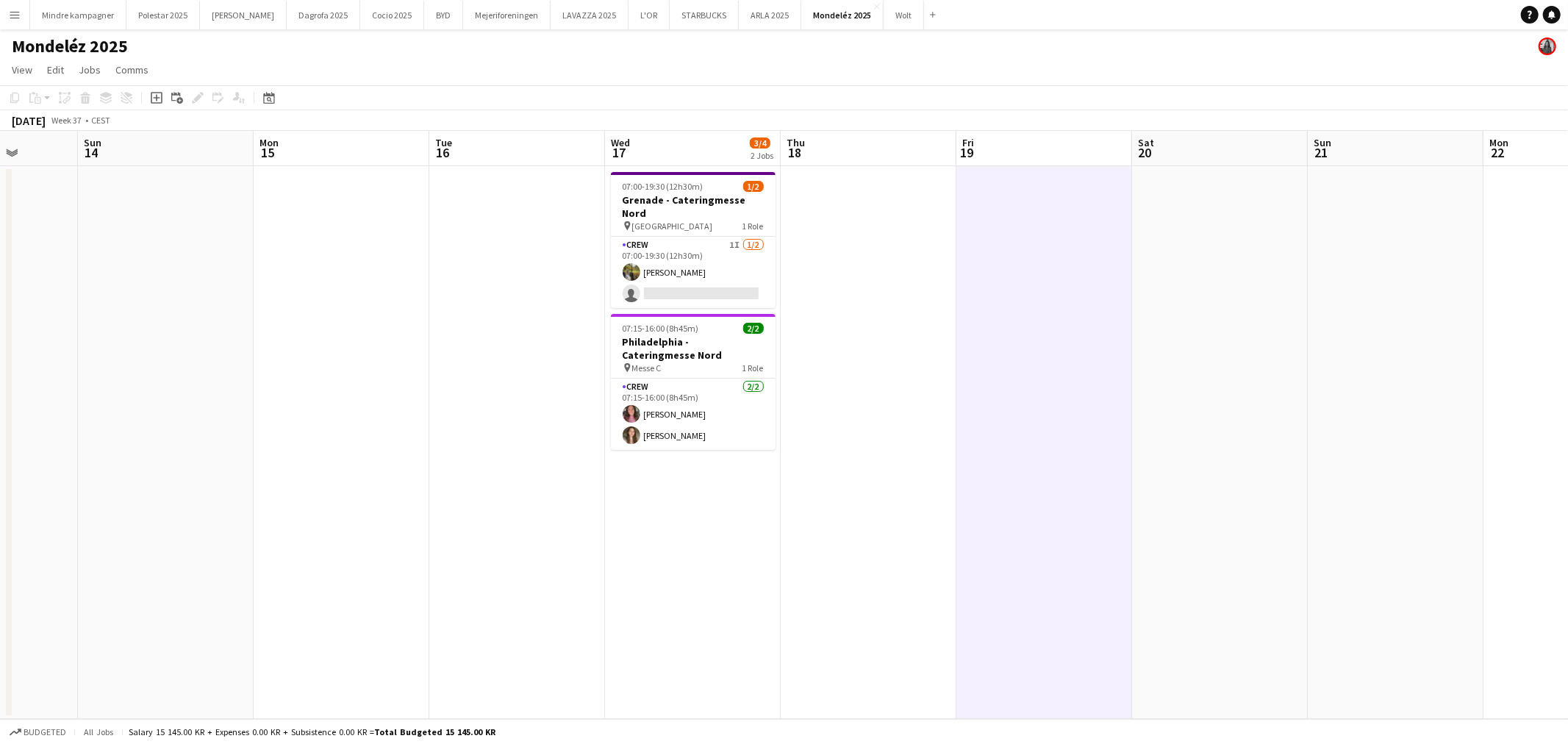
drag, startPoint x: 239, startPoint y: 604, endPoint x: 646, endPoint y: 604, distance: 407.0
click at [638, 604] on app-calendar-viewport "Fri 12 Sat 13 Sun 14 Mon 15 Tue 16 Wed 17 3/4 2 Jobs Thu 18 Fri 19 Sat 20 Sun 2…" at bounding box center [784, 425] width 1568 height 589
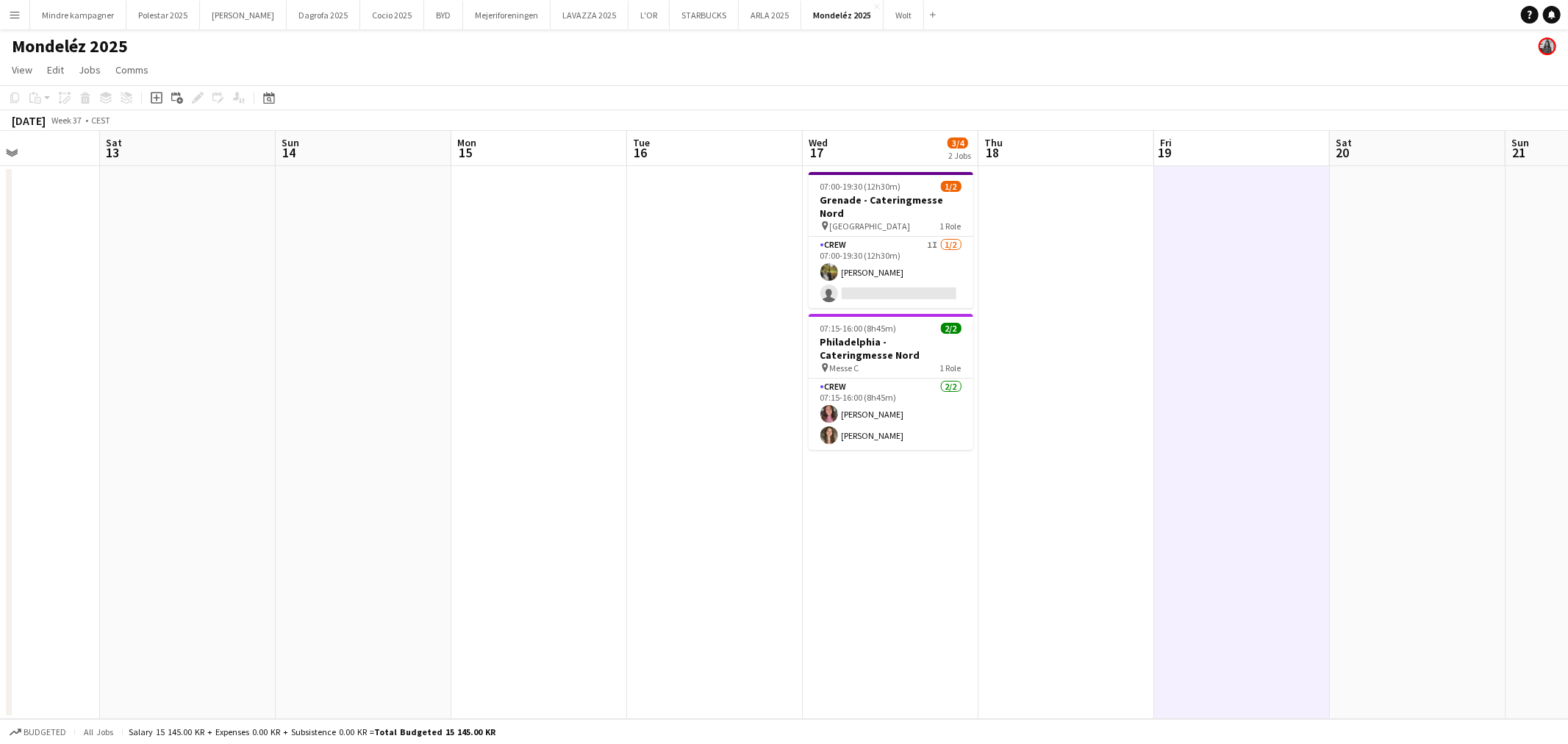
scroll to position [0, 425]
click at [456, 592] on app-date-cell at bounding box center [541, 443] width 176 height 553
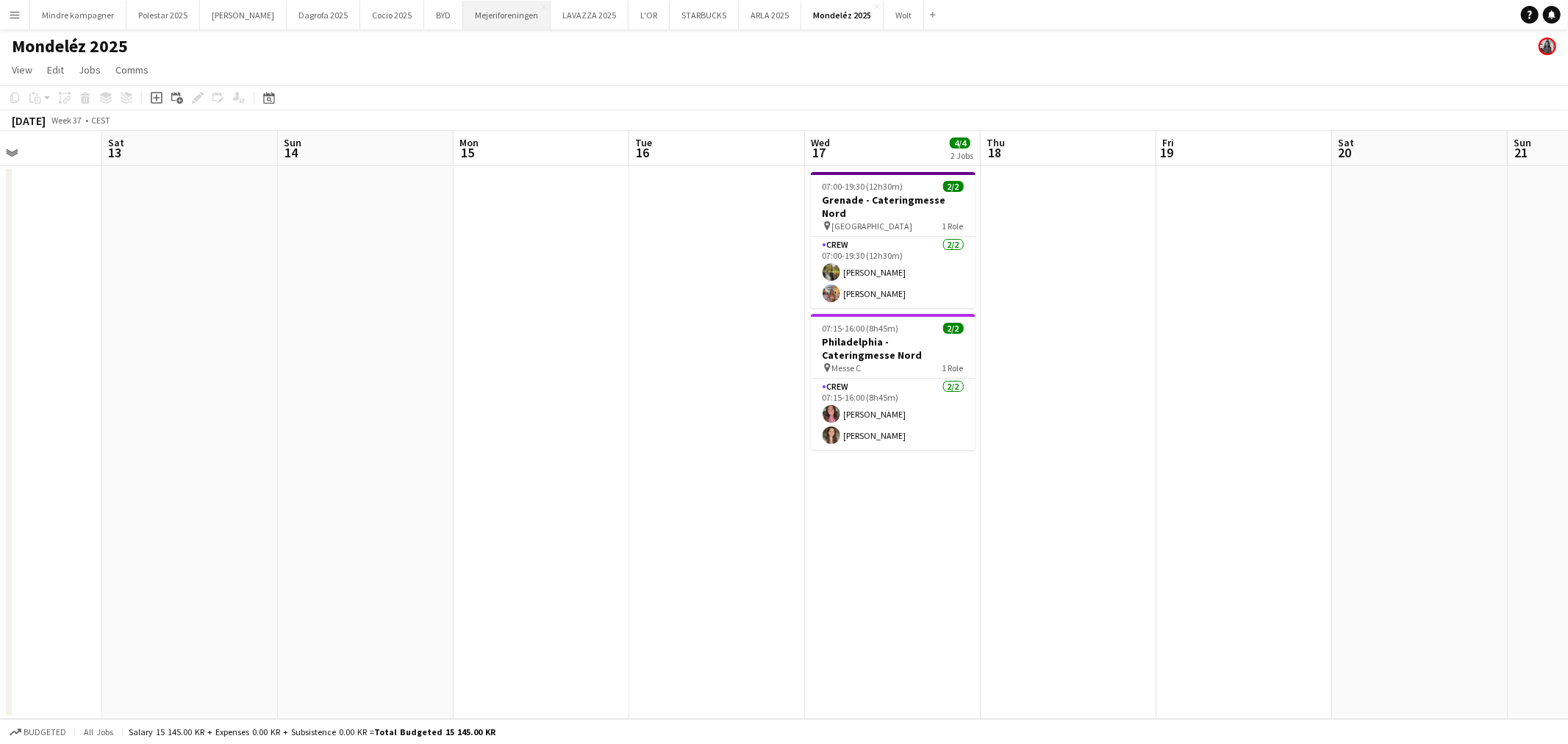
click at [463, 13] on button "Mejeriforeningen Close" at bounding box center [506, 15] width 88 height 29
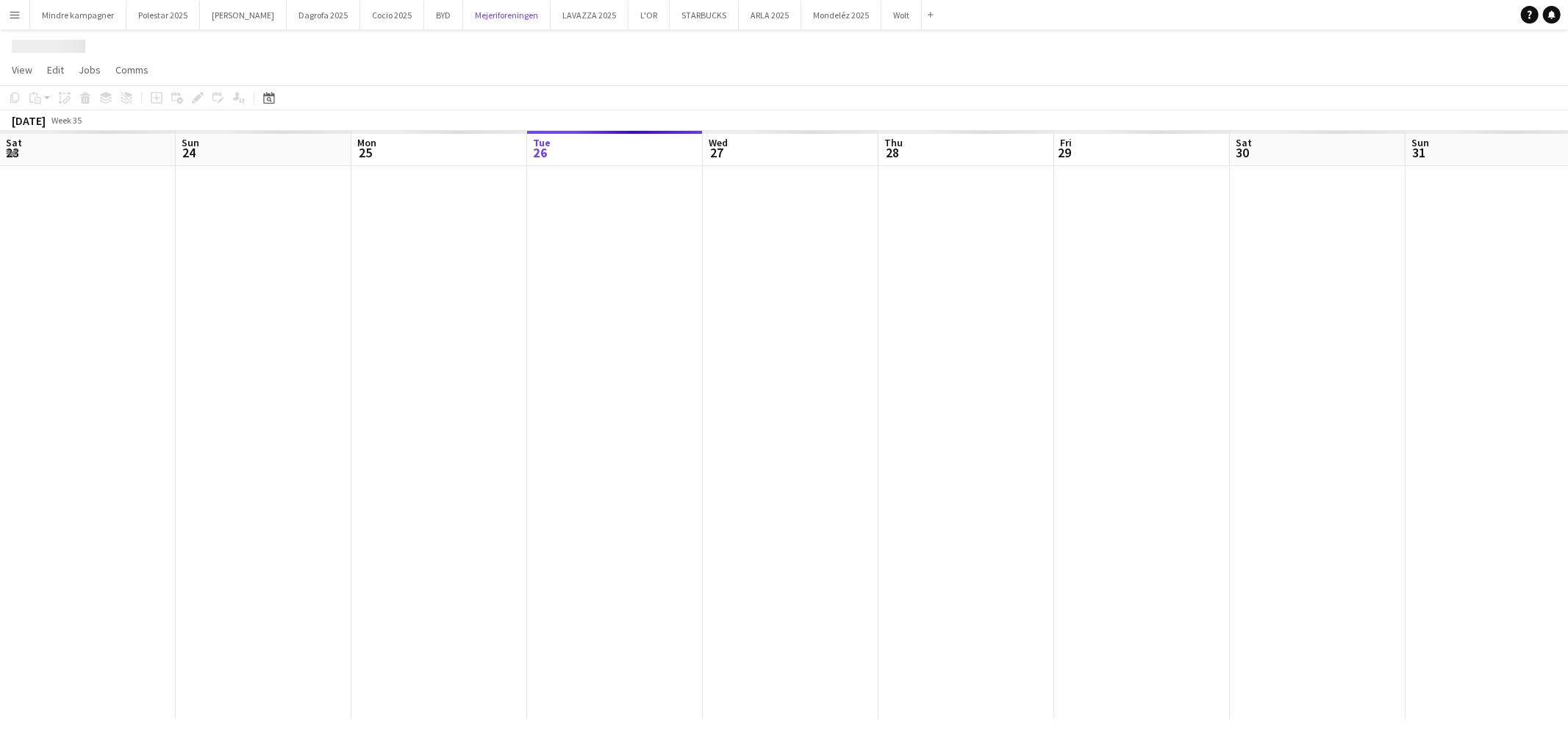
scroll to position [0, 351]
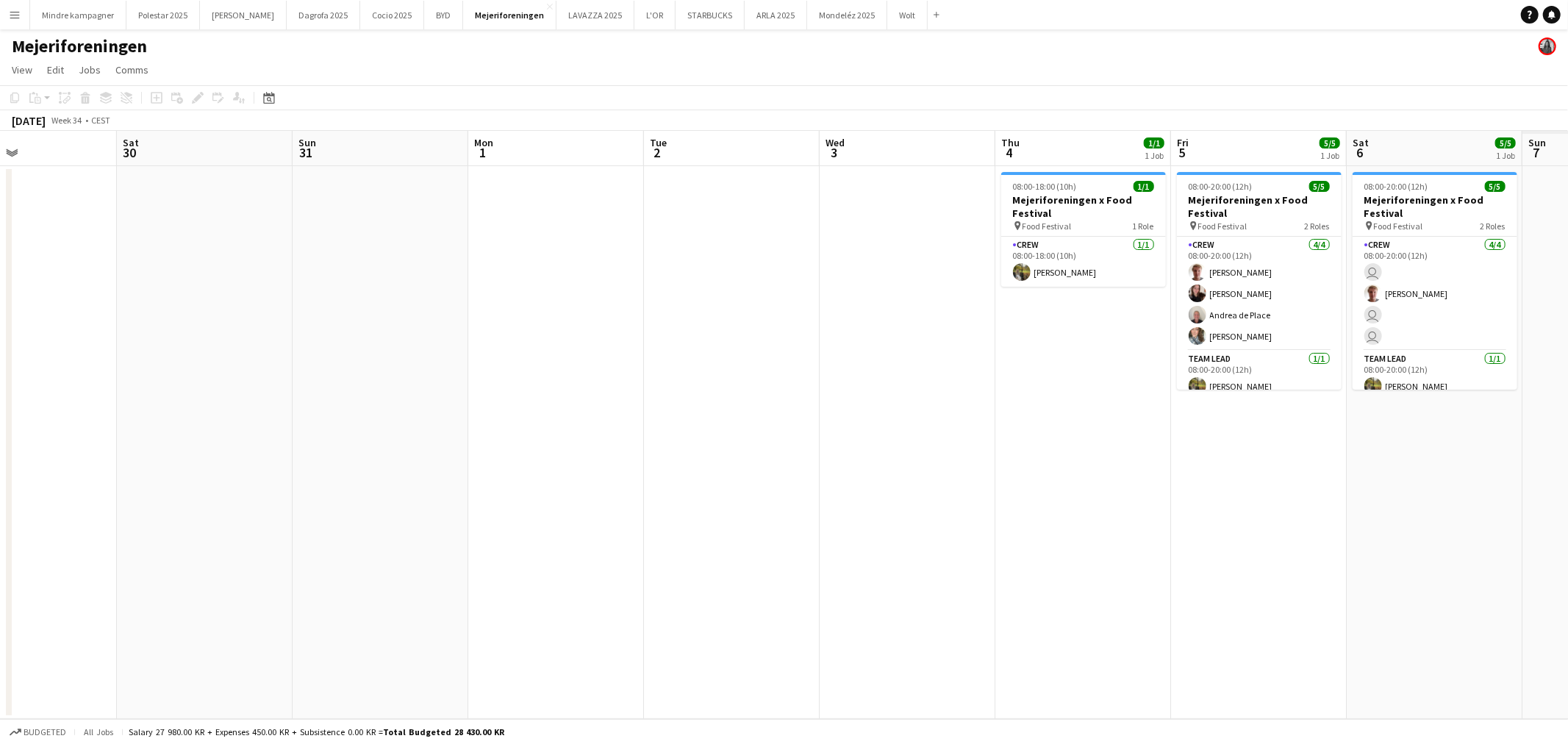
drag, startPoint x: 1209, startPoint y: 429, endPoint x: 774, endPoint y: 395, distance: 436.3
click at [324, 391] on app-calendar-viewport "Wed 27 Thu 28 Fri 29 Sat 30 Sun 31 Mon 1 Tue 2 Wed 3 Thu 4 1/1 1 Job Fri 5 5/5 …" at bounding box center [784, 425] width 1568 height 589
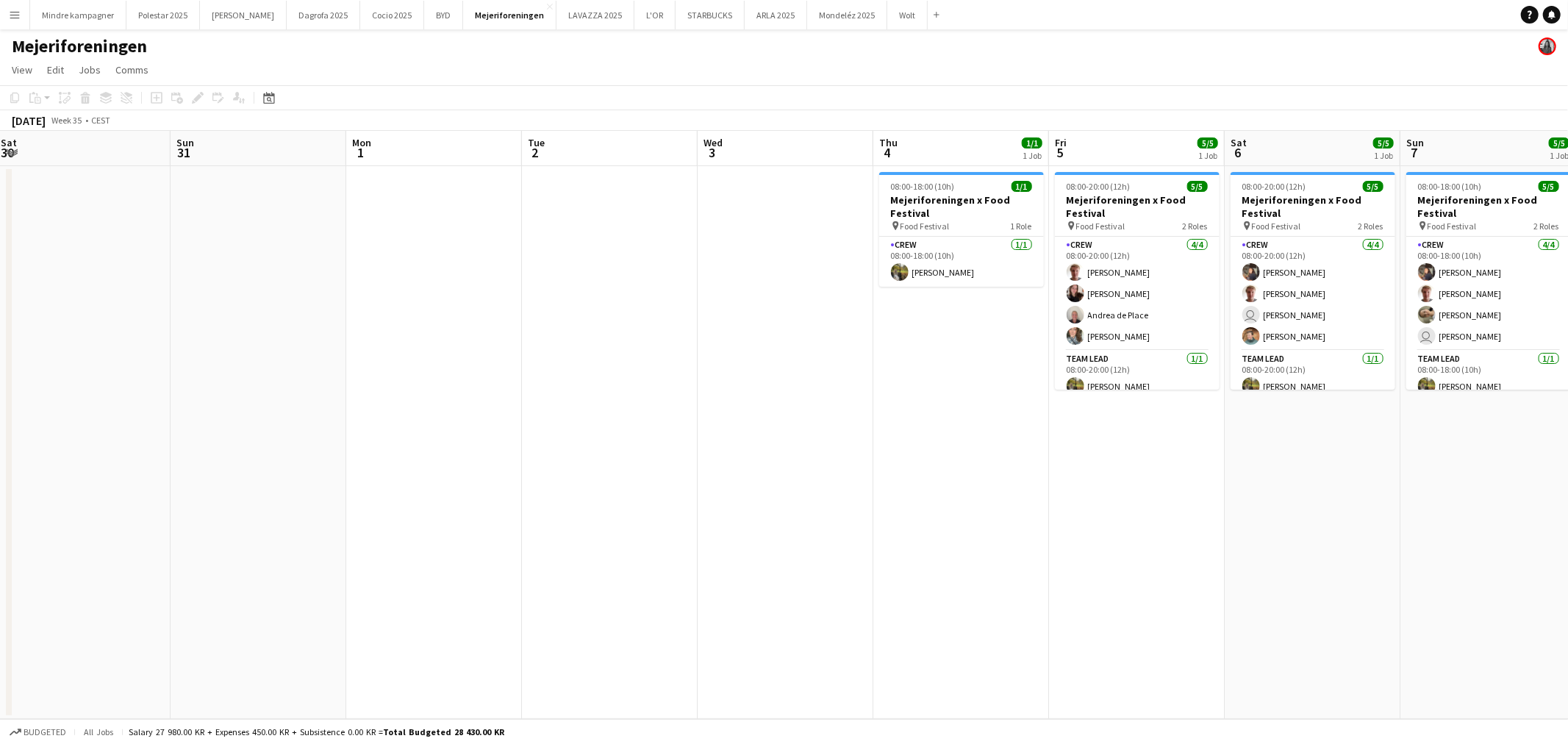
scroll to position [0, 549]
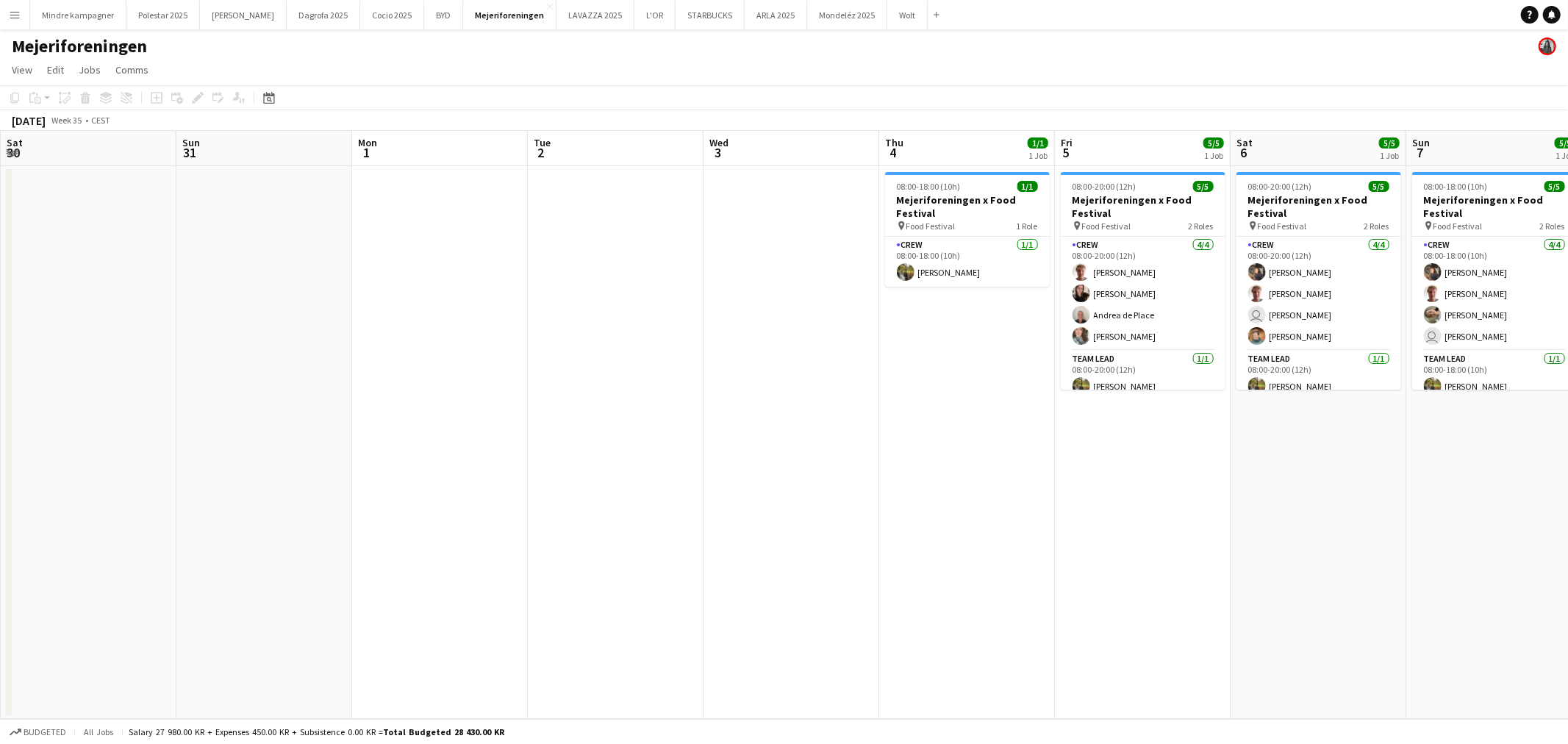
drag, startPoint x: 890, startPoint y: 425, endPoint x: 768, endPoint y: 437, distance: 122.6
click at [770, 437] on app-calendar-viewport "Wed 27 Thu 28 Fri 29 Sat 30 Sun 31 Mon 1 Tue 2 Wed 3 Thu 4 1/1 1 Job Fri 5 5/5 …" at bounding box center [784, 425] width 1568 height 589
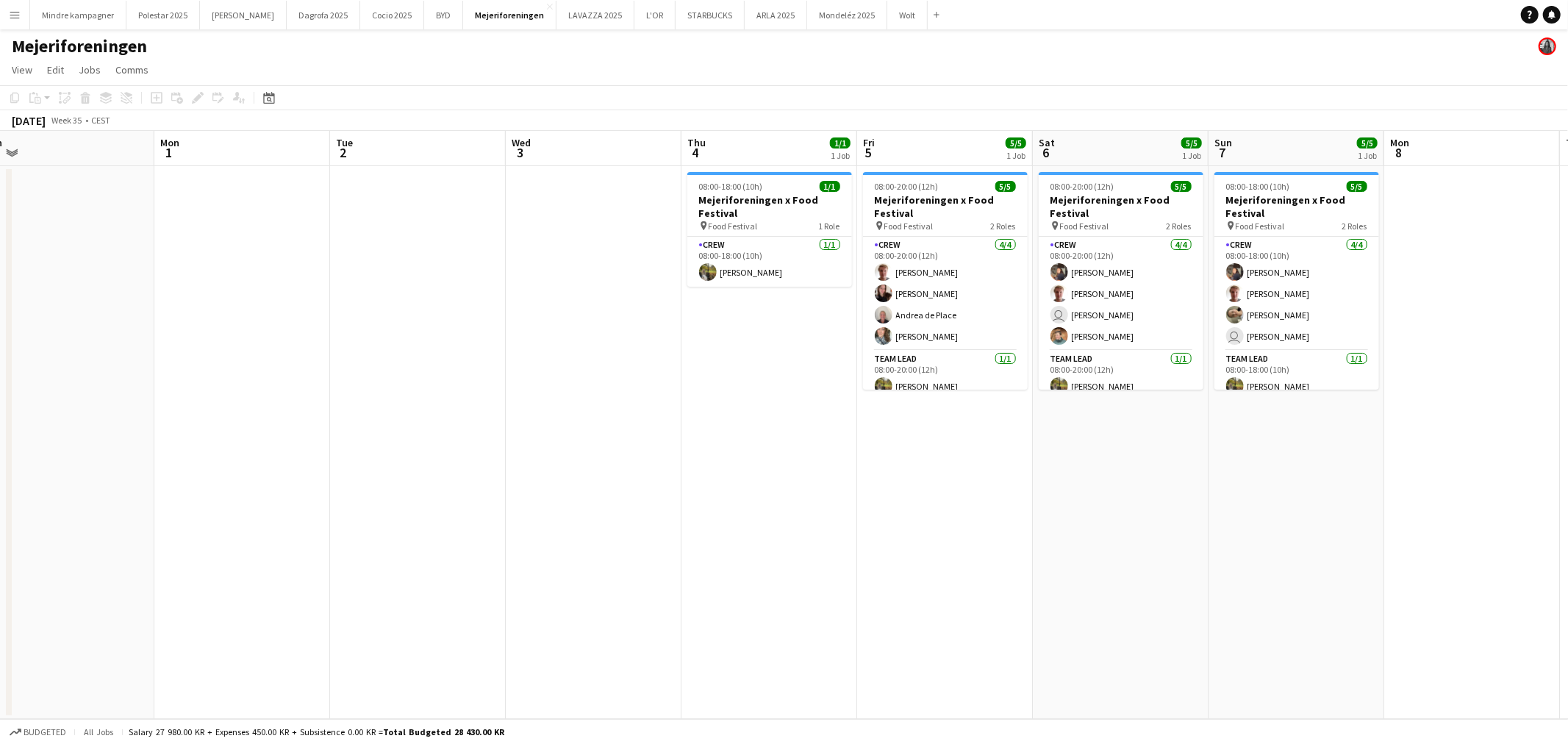
scroll to position [0, 467]
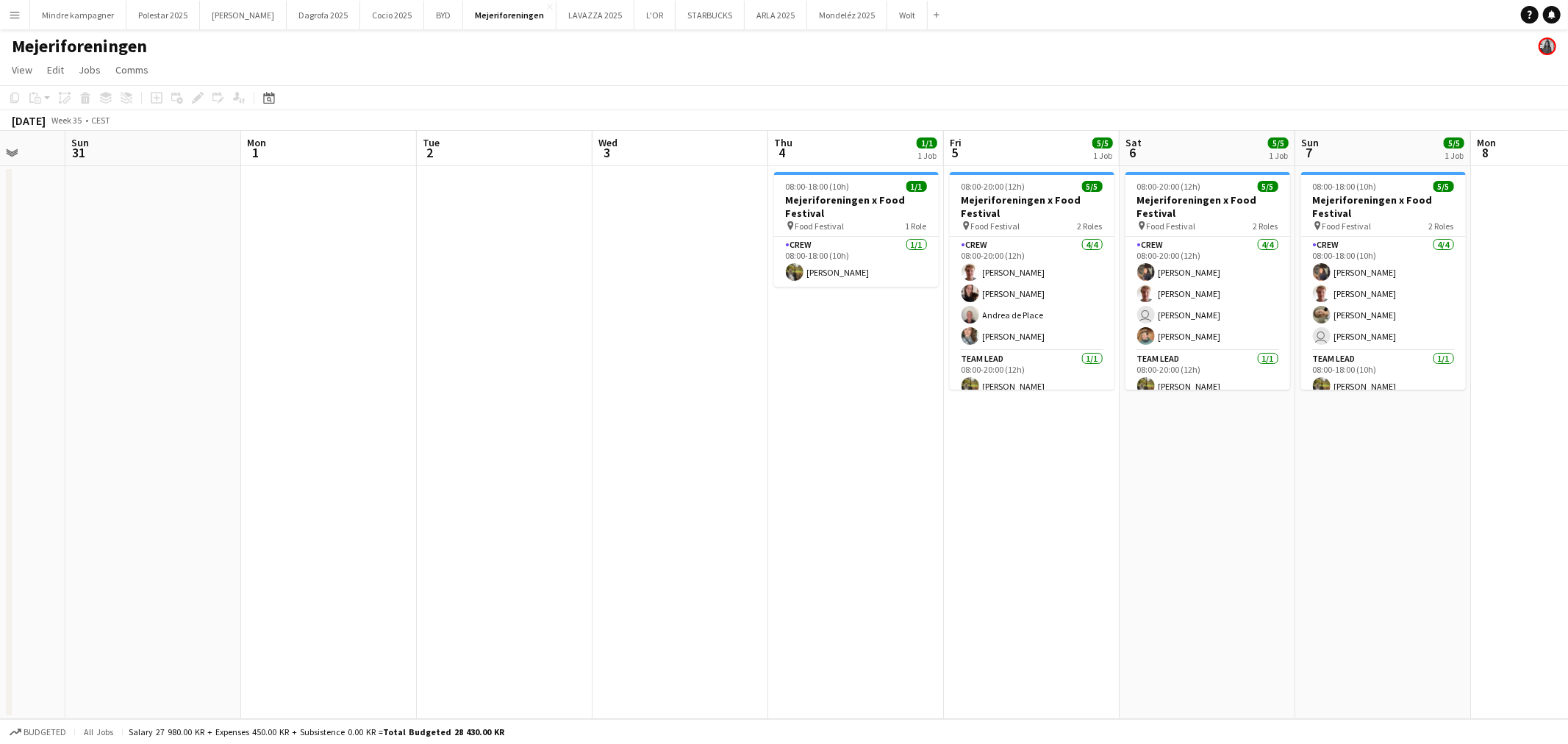
drag, startPoint x: 916, startPoint y: 477, endPoint x: 869, endPoint y: 467, distance: 48.1
click at [870, 477] on app-calendar-viewport "Thu 28 Fri 29 Sat 30 Sun 31 Mon 1 Tue 2 Wed 3 Thu 4 1/1 1 Job Fri 5 5/5 1 Job S…" at bounding box center [784, 425] width 1568 height 589
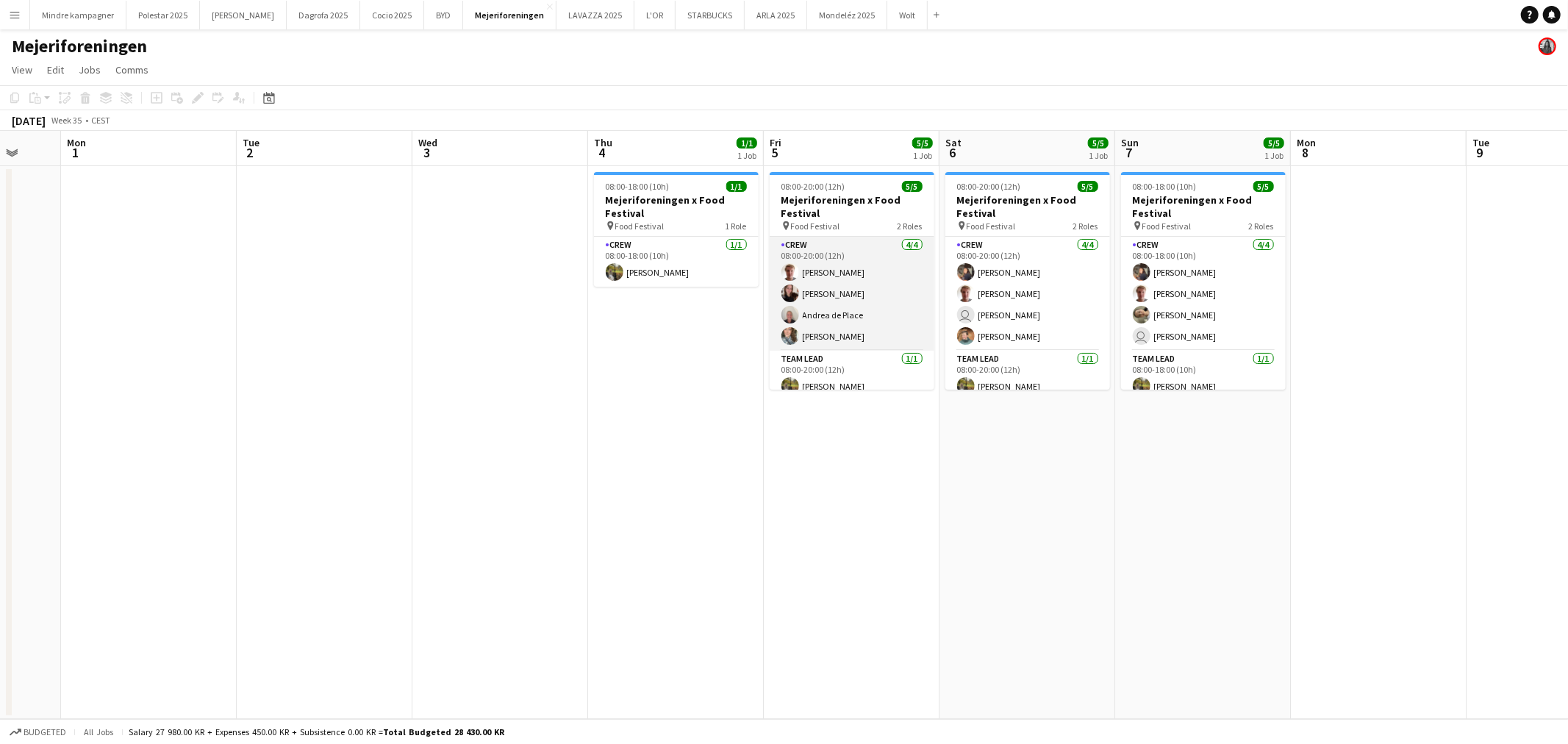
click at [863, 270] on app-card-role "Crew [DATE] 08:00-20:00 (12h) [PERSON_NAME] [PERSON_NAME] [PERSON_NAME] [PERSON…" at bounding box center [852, 293] width 164 height 114
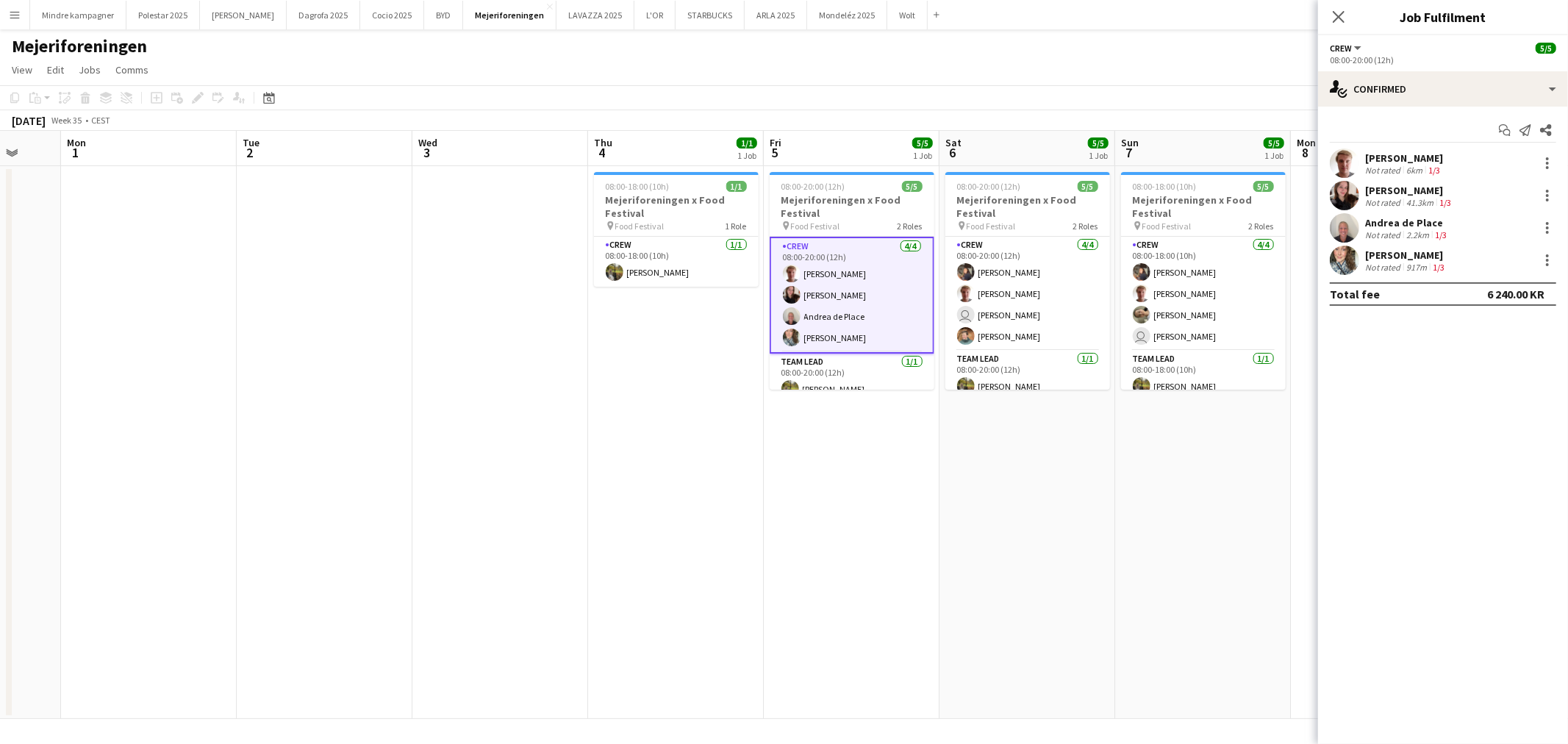
click at [1342, 164] on app-user-avatar at bounding box center [1345, 164] width 30 height 30
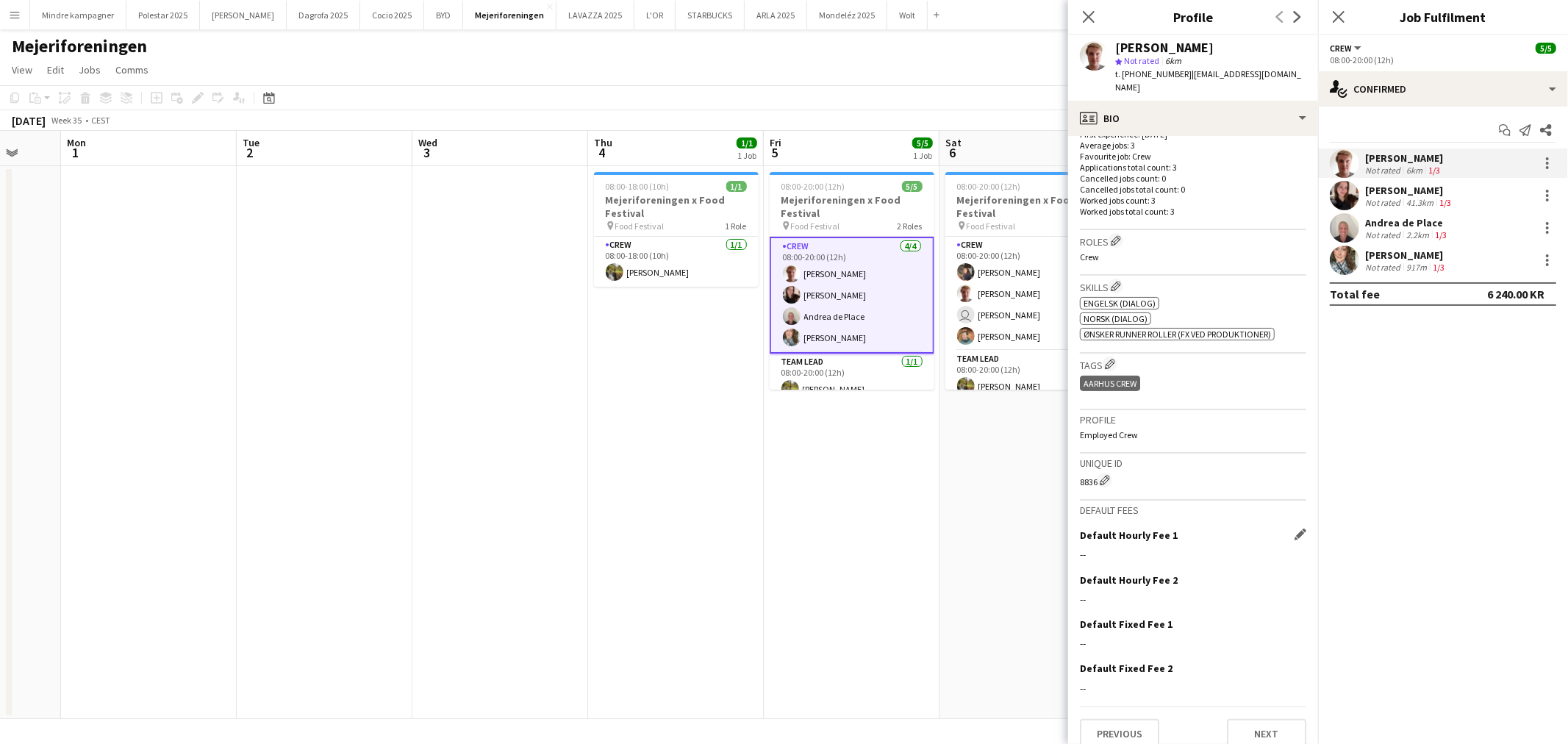
scroll to position [0, 0]
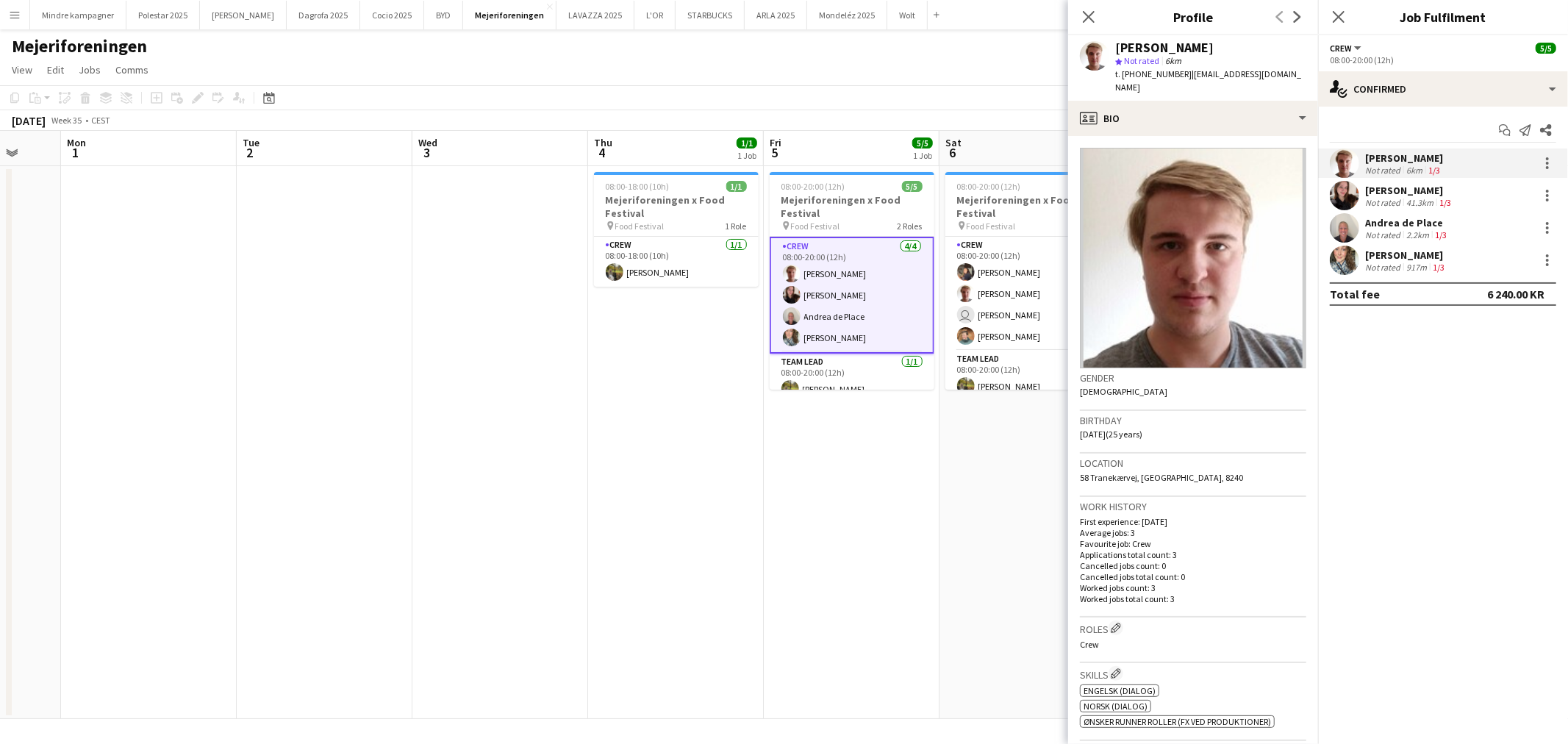
click at [923, 576] on app-date-cell "08:00-20:00 (12h) 5/5 Mejeriforeningen x Food Festival pin Food Festival 2 Role…" at bounding box center [852, 443] width 176 height 553
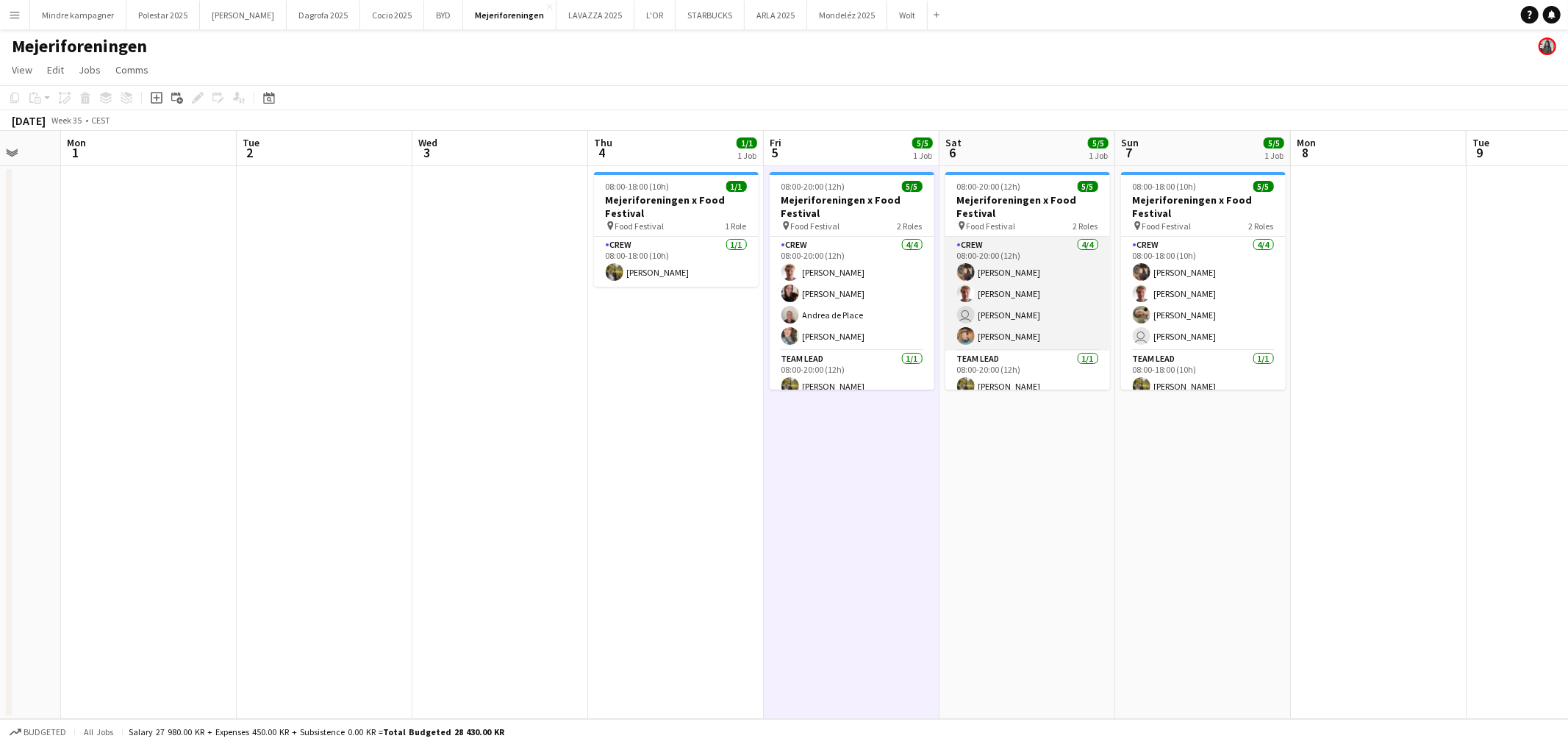
click at [1010, 338] on app-card-role "Crew [DATE] 08:00-20:00 (12h) [PERSON_NAME] [PERSON_NAME] user [PERSON_NAME] [P…" at bounding box center [1027, 293] width 164 height 114
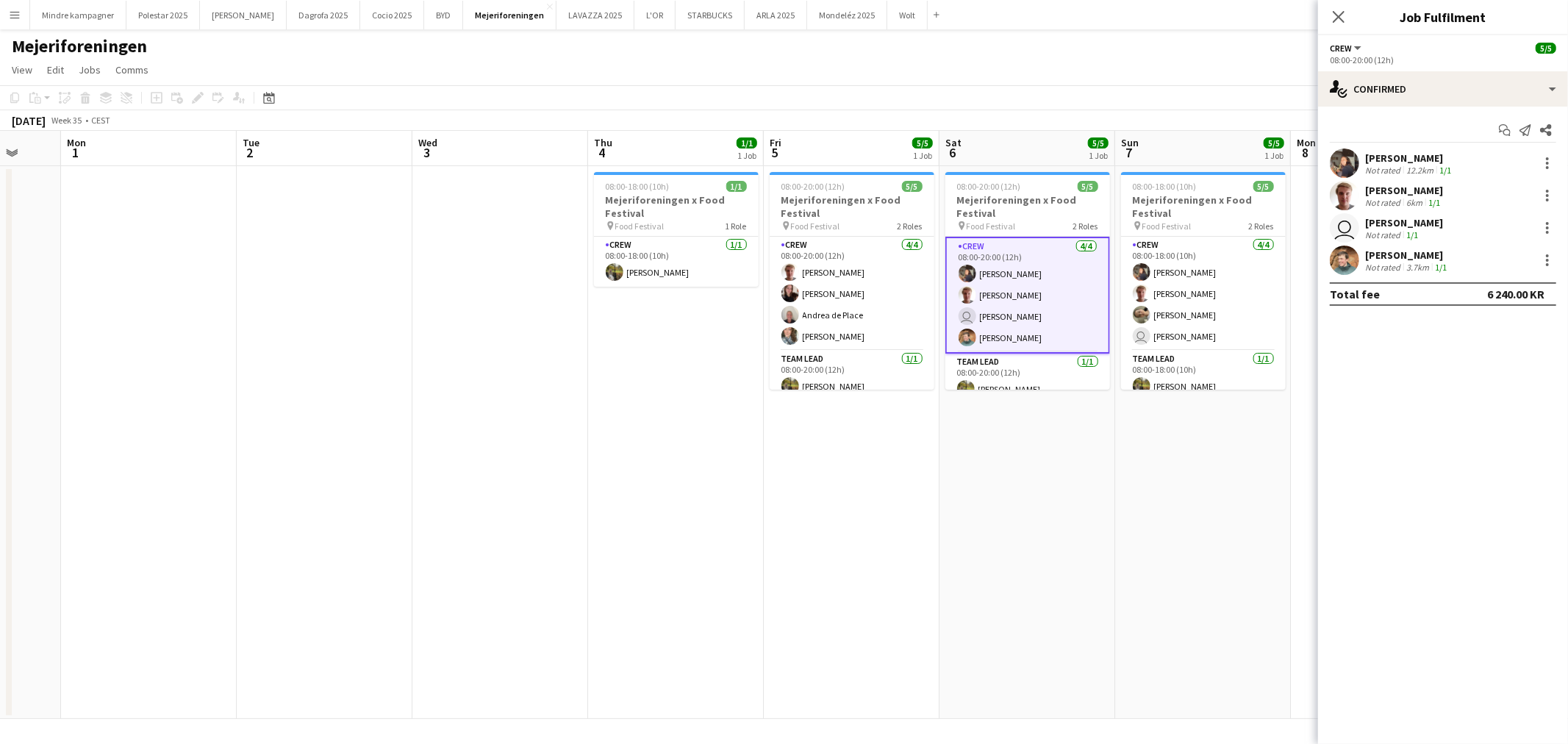
click at [1349, 259] on app-user-avatar at bounding box center [1345, 261] width 30 height 30
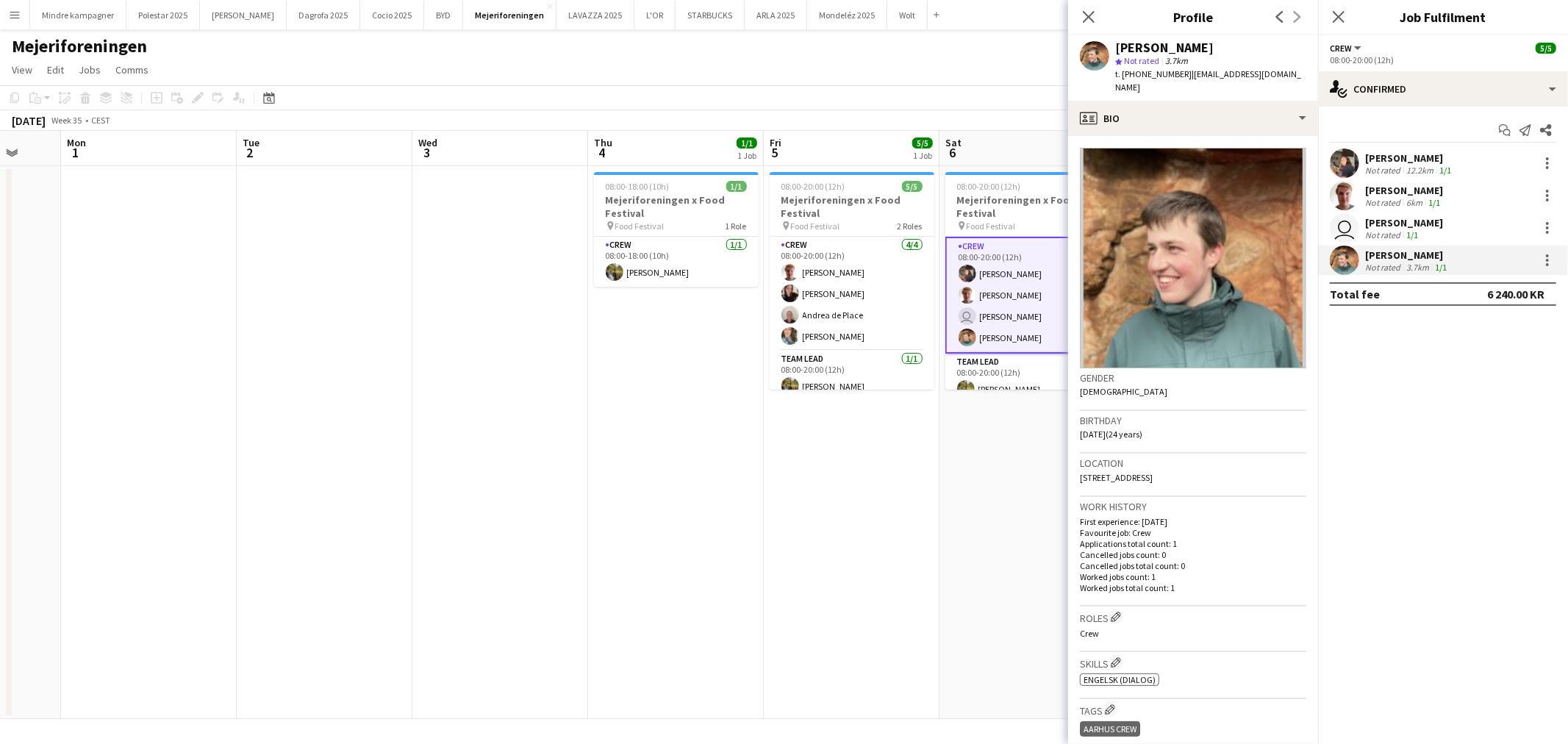
click at [963, 535] on app-date-cell "08:00-20:00 (12h) 5/5 Mejeriforeningen x Food Festival pin Food Festival 2 Role…" at bounding box center [1027, 443] width 176 height 553
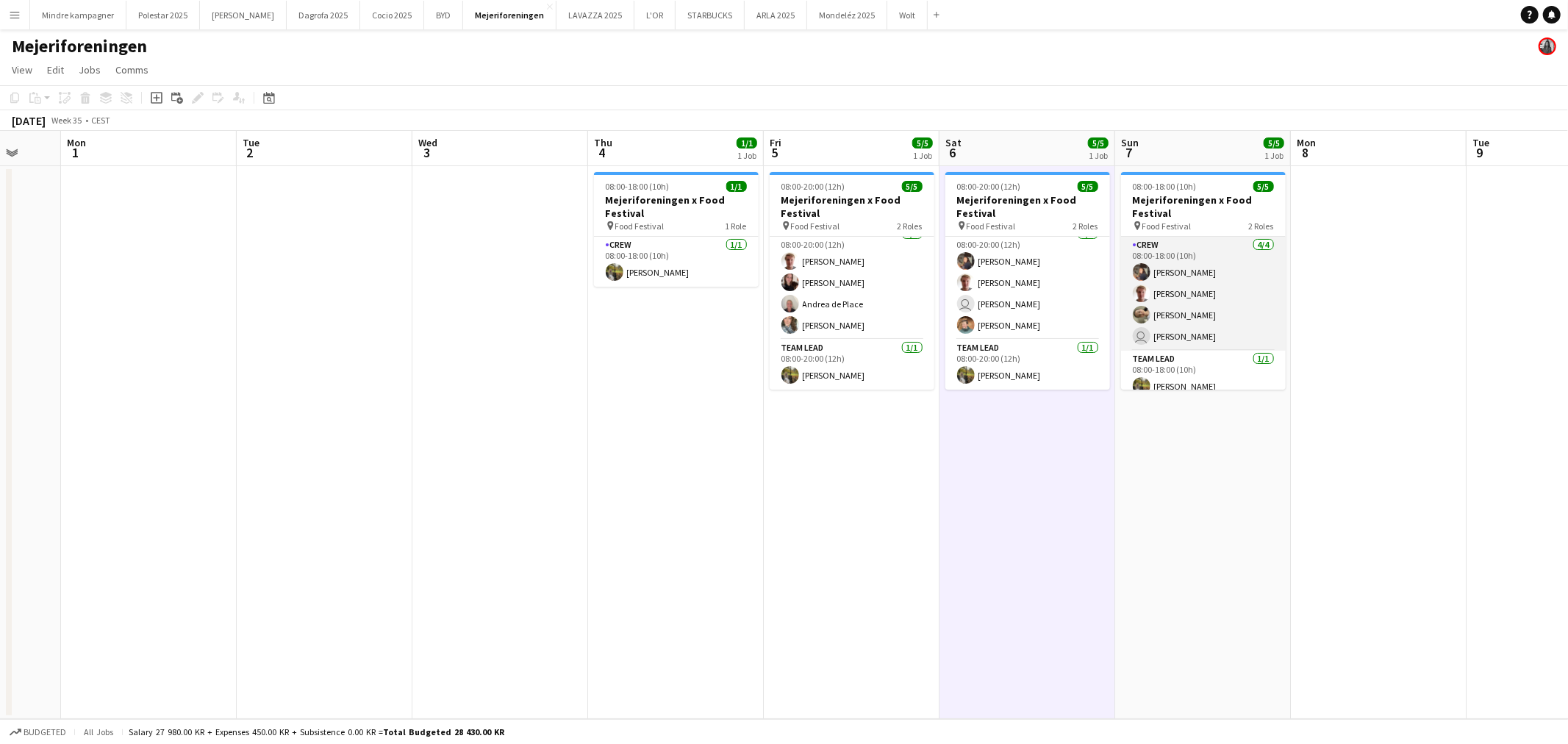
scroll to position [11, 0]
click at [17, 16] on app-icon "Menu" at bounding box center [15, 15] width 12 height 12
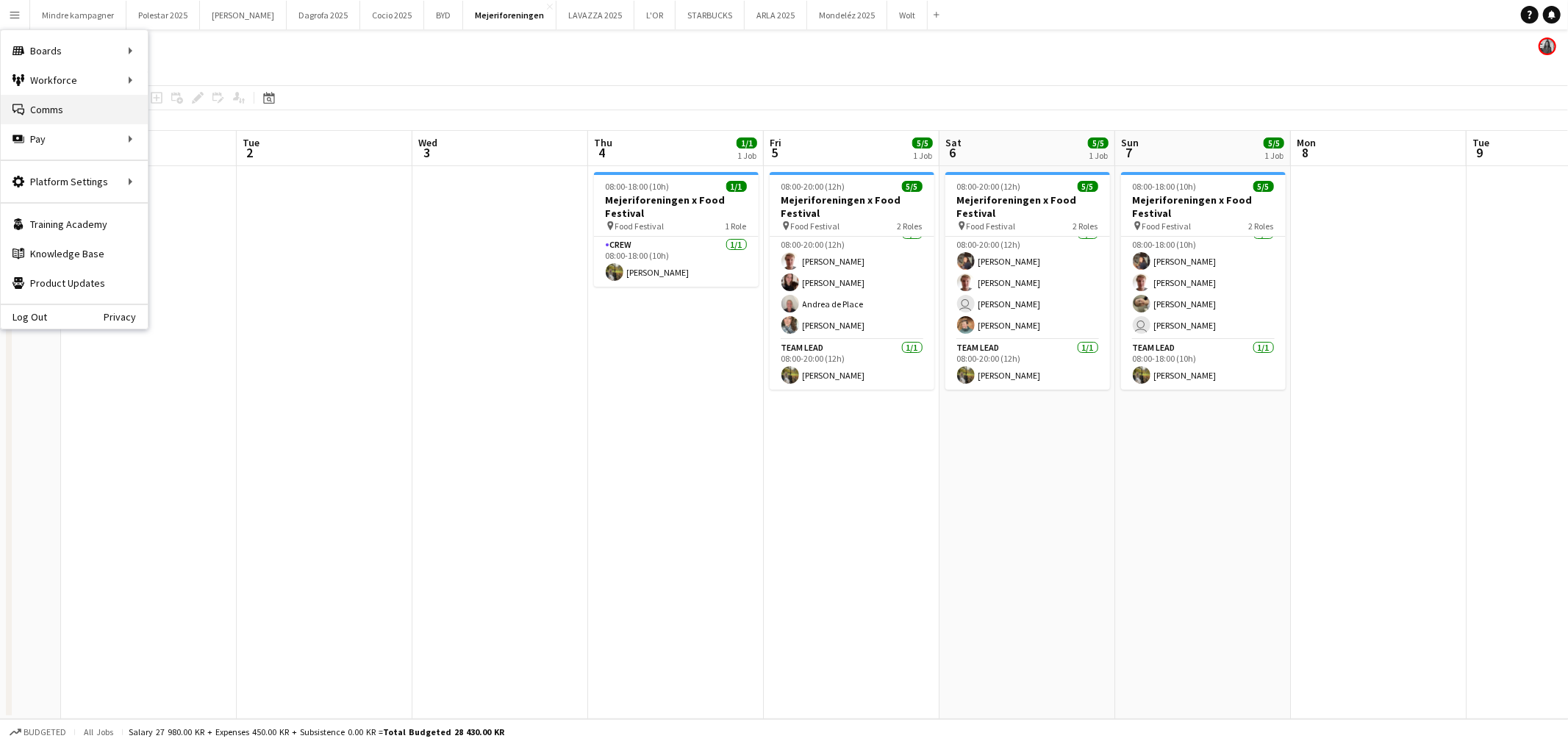
click at [52, 106] on link "Comms Comms" at bounding box center [74, 110] width 147 height 30
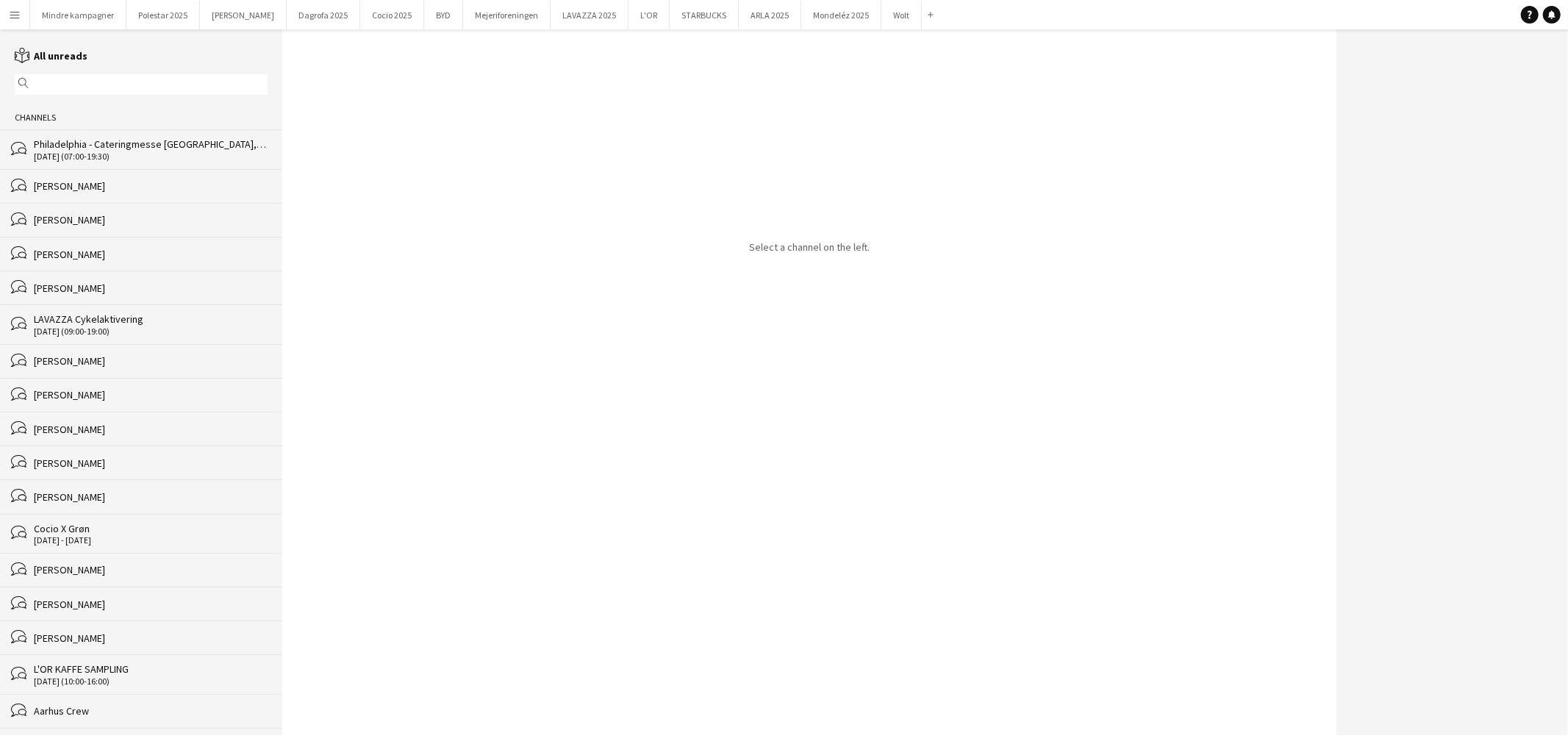
click at [83, 81] on input "text" at bounding box center [148, 84] width 232 height 13
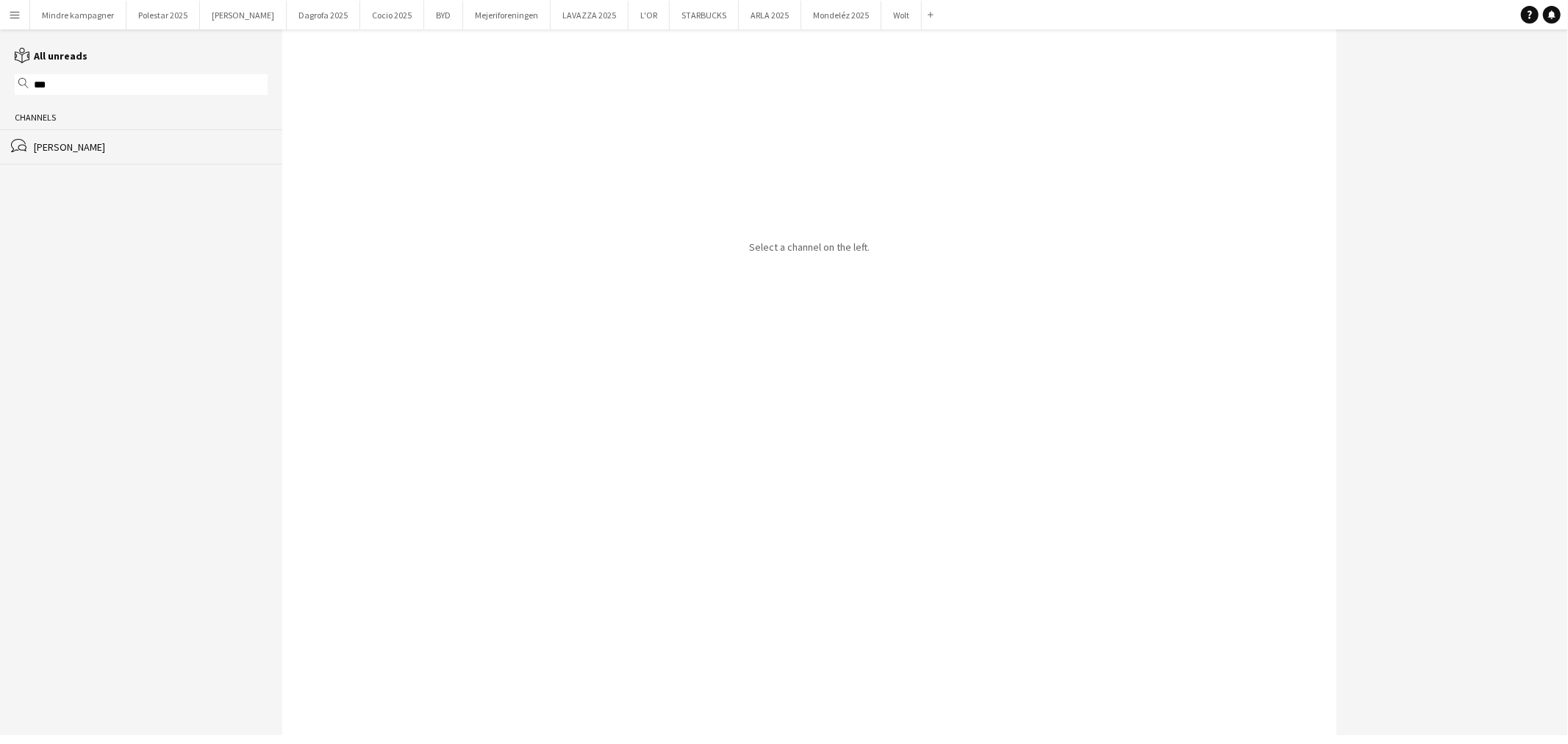
type input "***"
click at [167, 160] on div "bubbles [PERSON_NAME]" at bounding box center [141, 146] width 283 height 34
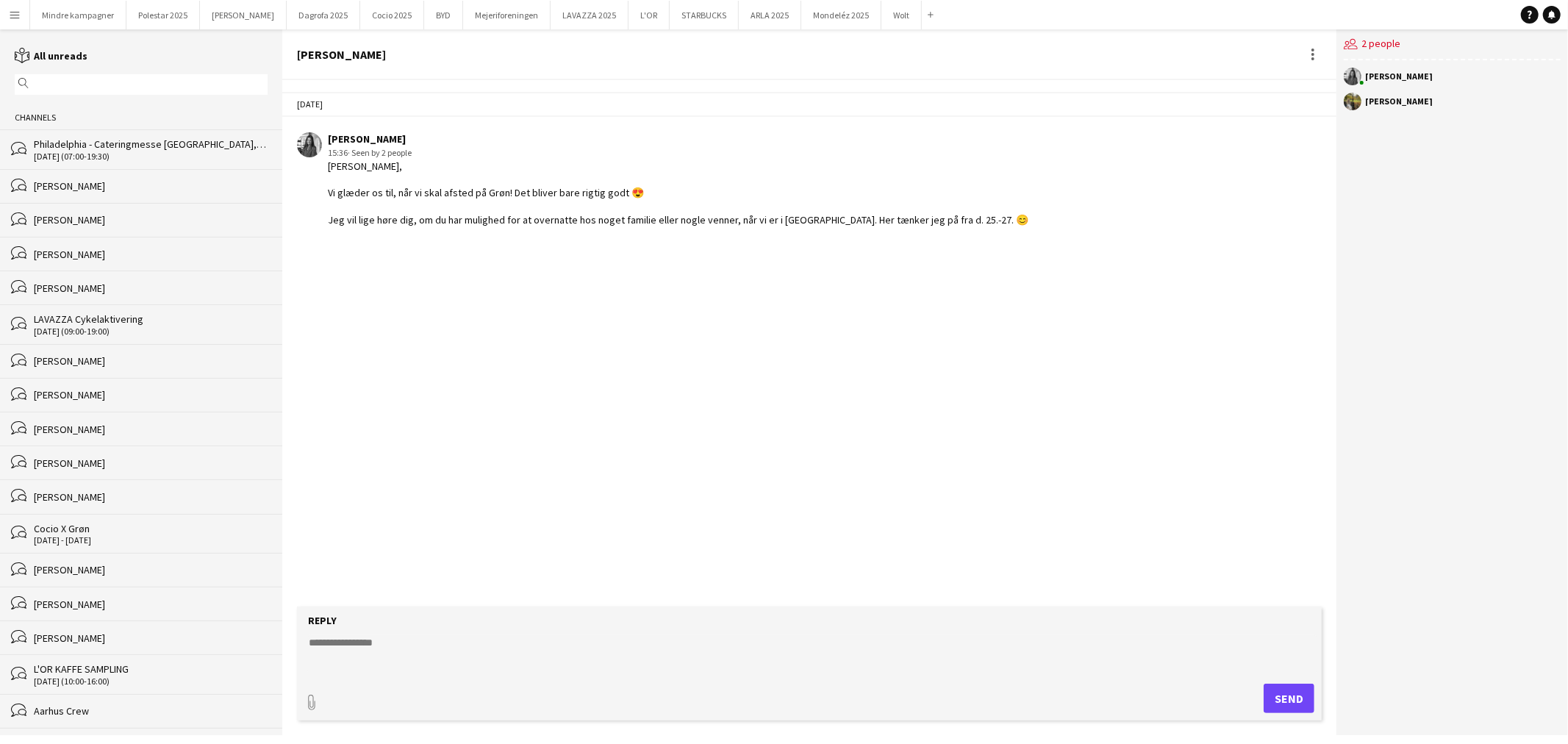
click at [383, 650] on textarea at bounding box center [812, 654] width 1010 height 38
type textarea "**********"
click at [1299, 701] on button "Send" at bounding box center [1289, 699] width 51 height 30
click at [739, 15] on button "ARLA 2025 Close" at bounding box center [771, 15] width 63 height 29
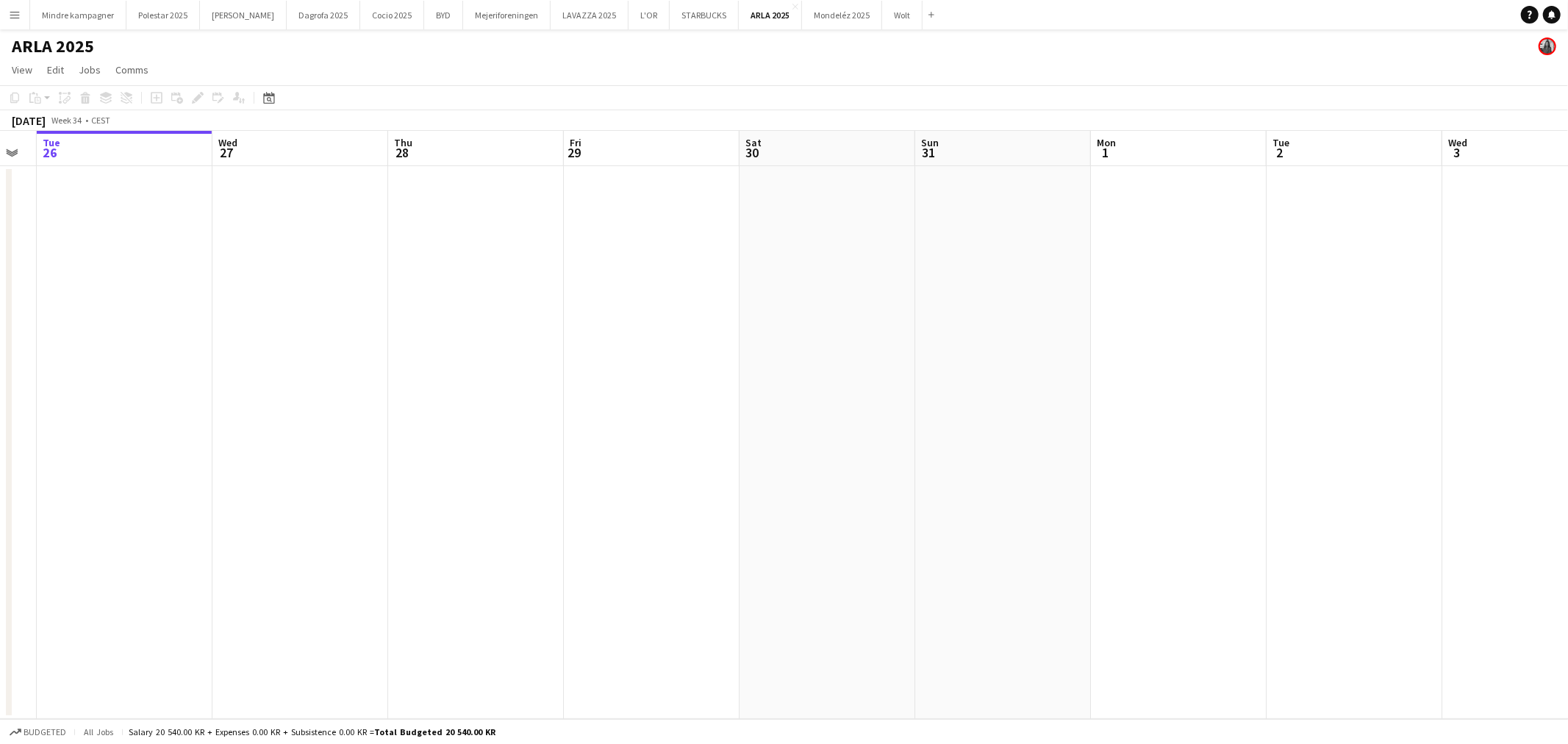
drag, startPoint x: 1009, startPoint y: 417, endPoint x: 366, endPoint y: 486, distance: 646.7
click at [373, 483] on app-calendar-viewport "Sat 23 Sun 24 Mon 25 Tue 26 Wed 27 Thu 28 Fri 29 Sat 30 Sun 31 Mon 1 Tue 2 Wed …" at bounding box center [784, 425] width 1568 height 589
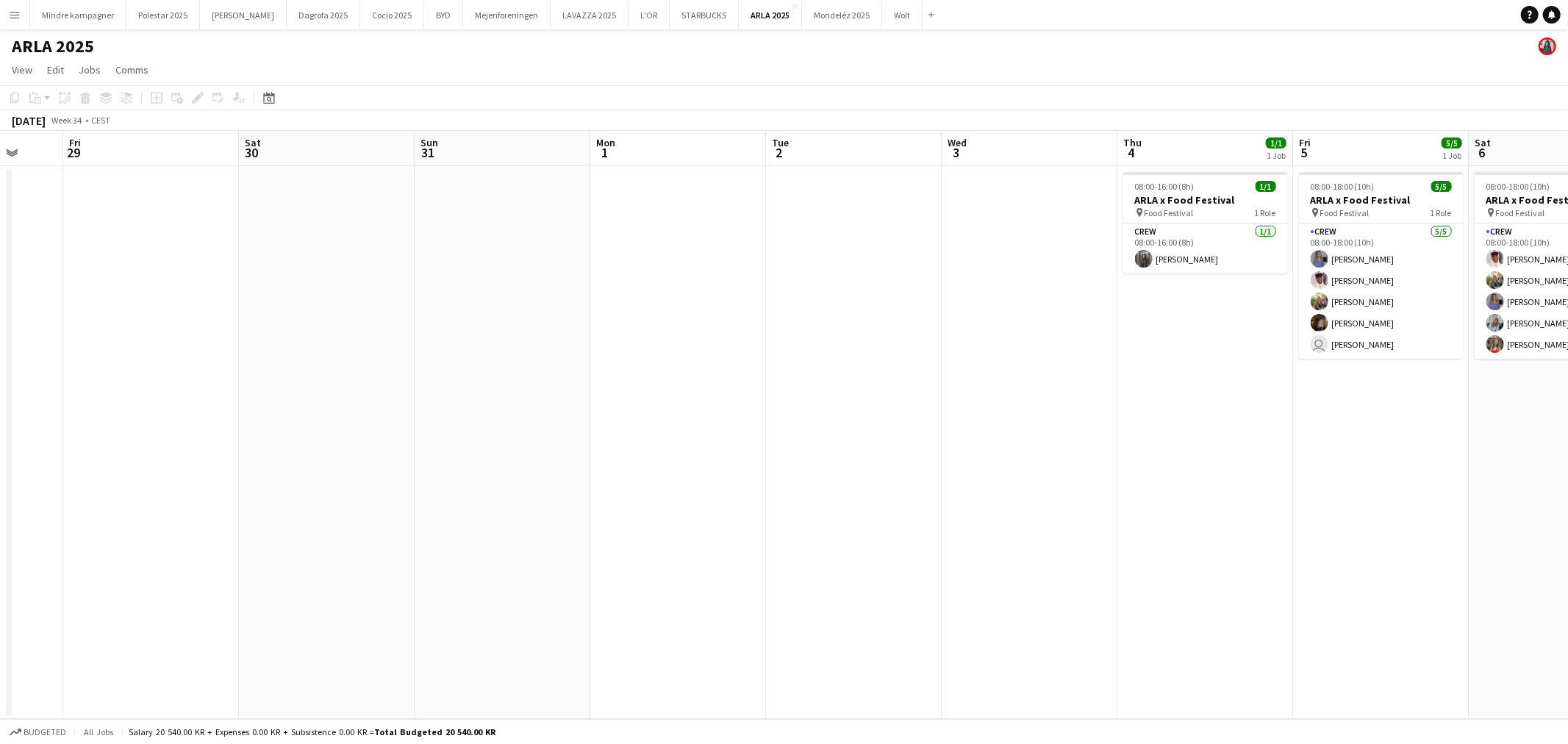
drag, startPoint x: 956, startPoint y: 454, endPoint x: 601, endPoint y: 476, distance: 355.7
click at [599, 476] on app-calendar-viewport "Tue 26 Wed 27 Thu 28 Fri 29 Sat 30 Sun 31 Mon 1 Tue 2 Wed 3 Thu 4 1/1 1 Job Fri…" at bounding box center [784, 425] width 1568 height 589
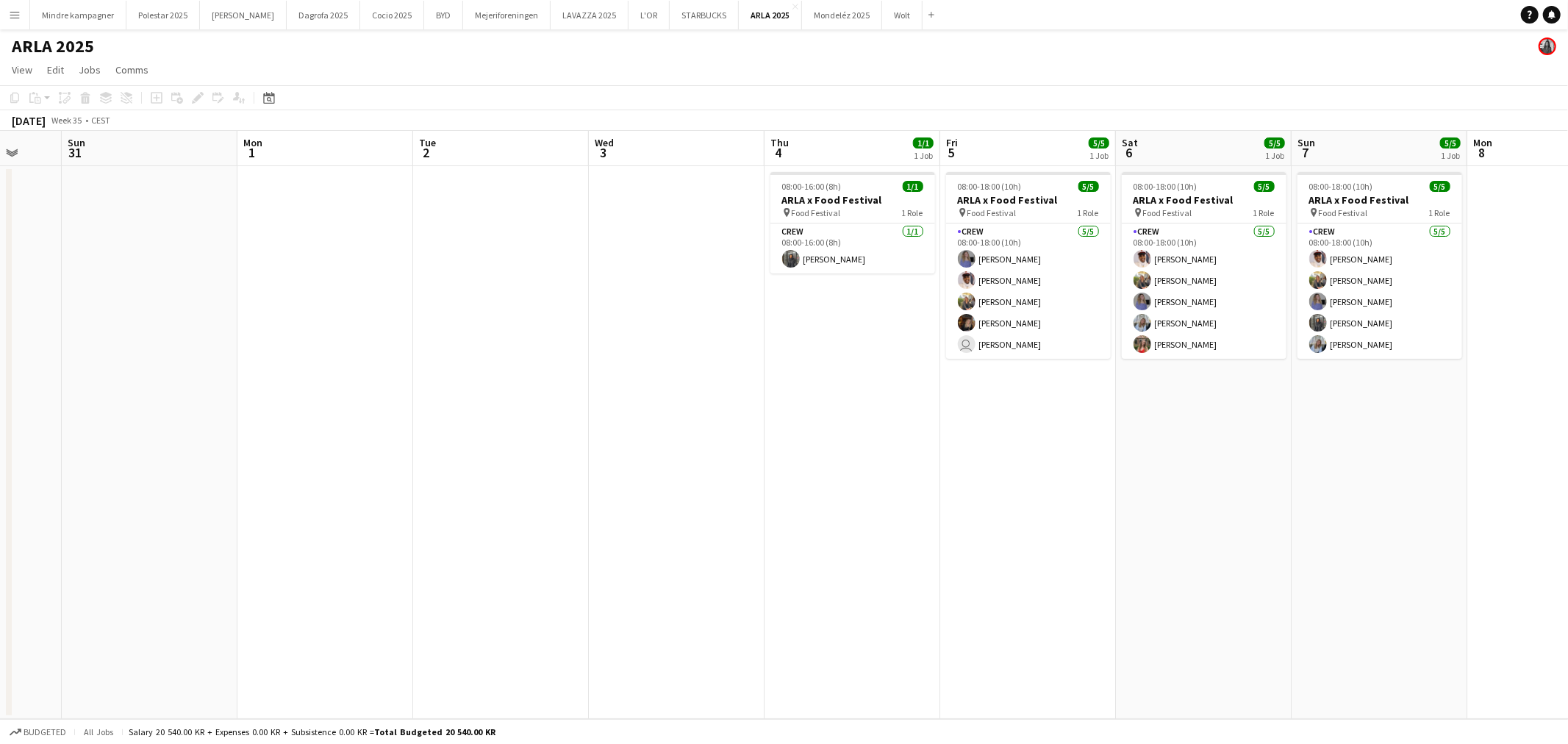
drag, startPoint x: 810, startPoint y: 455, endPoint x: 480, endPoint y: 487, distance: 331.5
click at [480, 487] on app-calendar-viewport "Thu 28 Fri 29 Sat 30 Sun 31 Mon 1 Tue 2 Wed 3 Thu 4 1/1 1 Job Fri 5 5/5 1 Job S…" at bounding box center [784, 425] width 1568 height 589
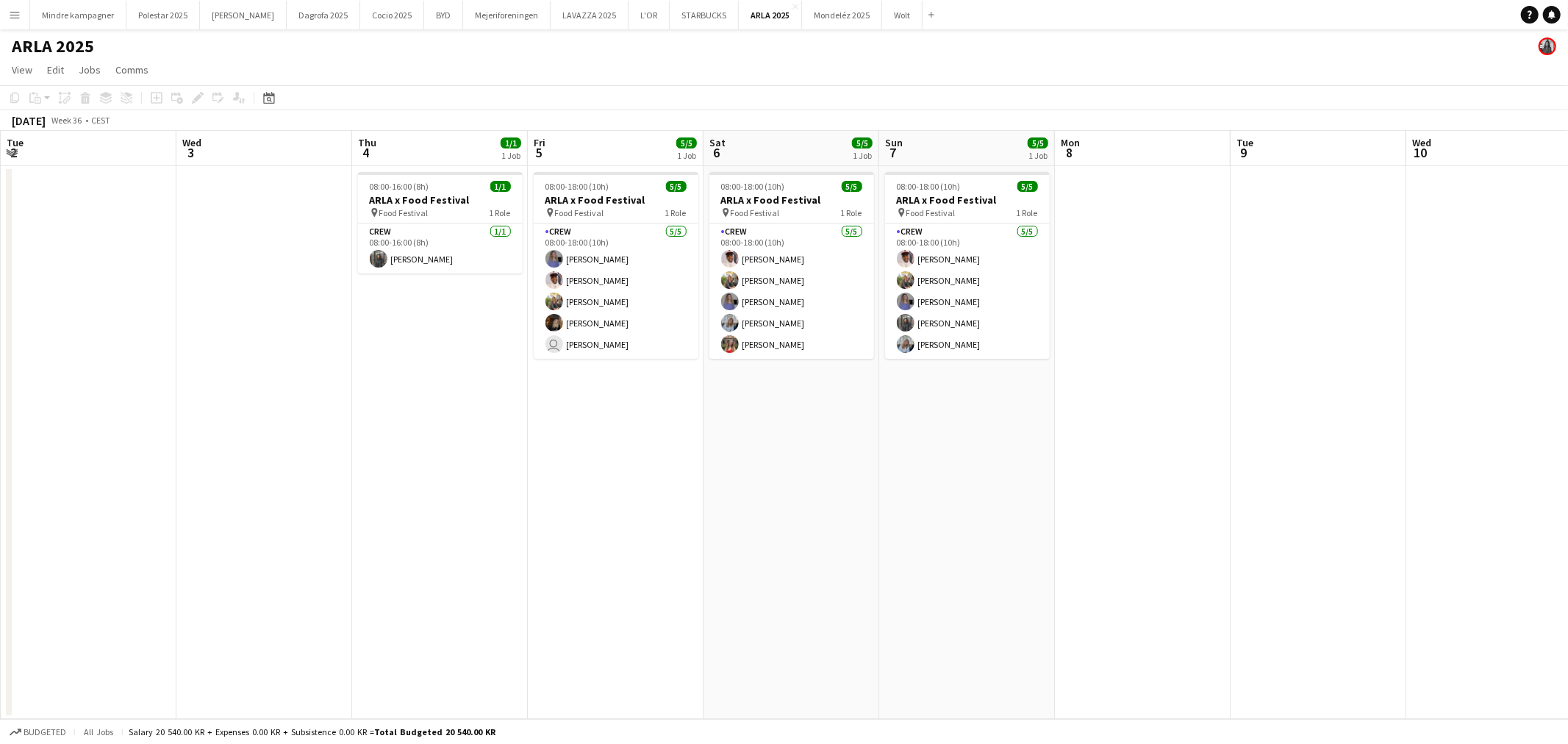
drag, startPoint x: 910, startPoint y: 497, endPoint x: 832, endPoint y: 504, distance: 78.3
click at [832, 504] on app-calendar-viewport "Sat 30 Sun 31 Mon 1 Tue 2 Wed 3 Thu 4 1/1 1 Job Fri 5 5/5 1 Job Sat 6 5/5 1 Job…" at bounding box center [784, 425] width 1568 height 589
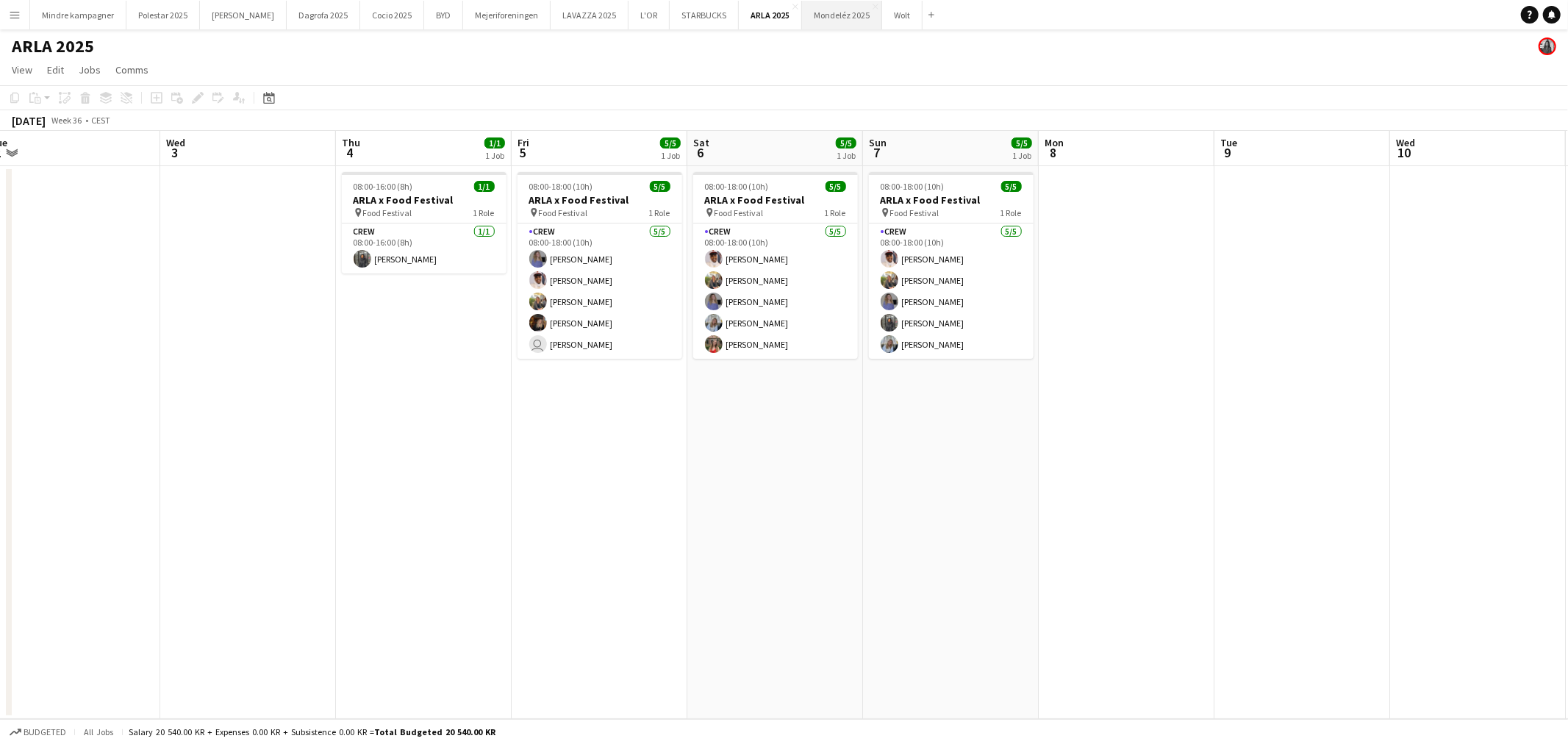
click at [802, 13] on button "Mondeléz 2025 Close" at bounding box center [842, 15] width 80 height 29
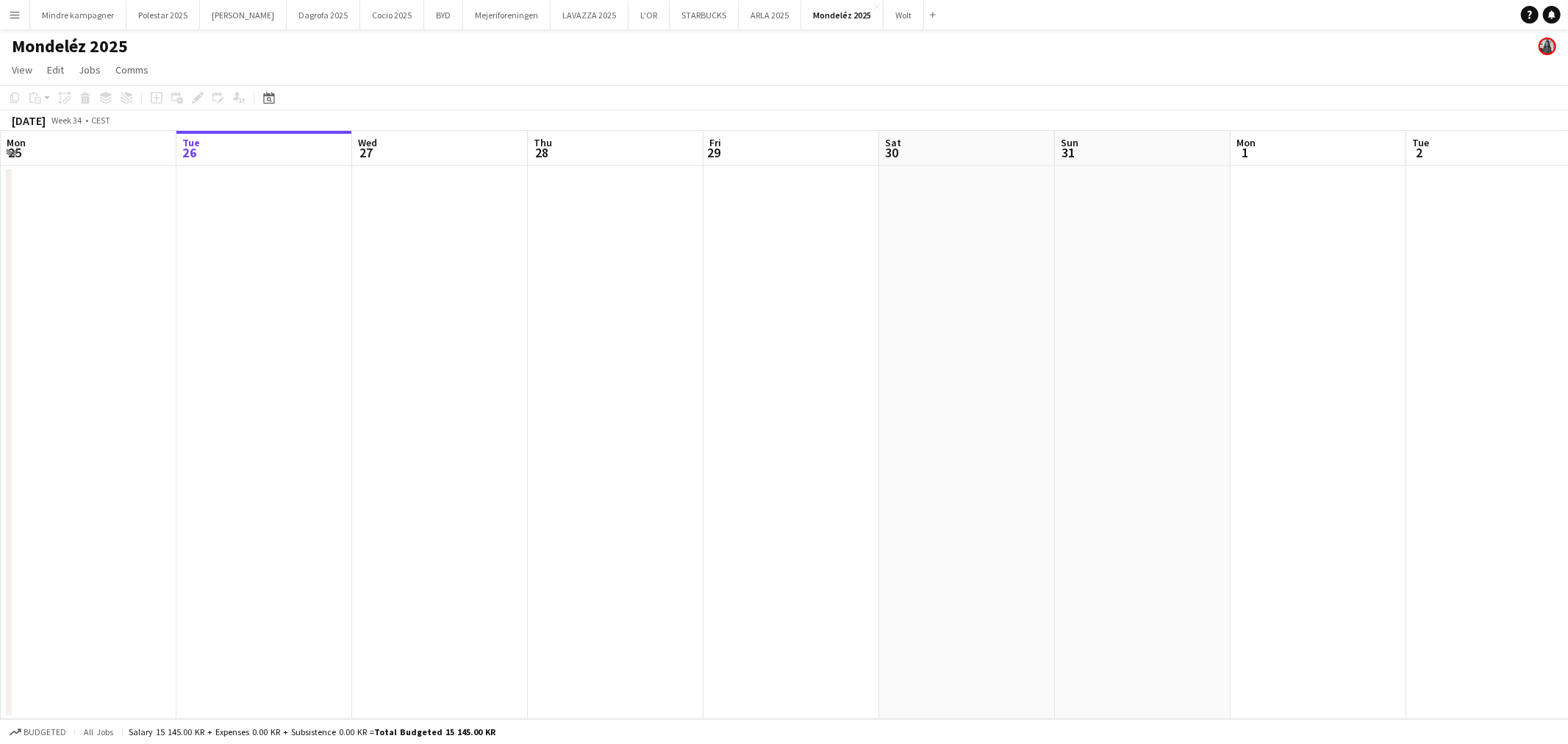
drag, startPoint x: 699, startPoint y: 455, endPoint x: 714, endPoint y: 453, distance: 15.1
click at [637, 458] on app-calendar-viewport "Sat 23 Sun 24 Mon 25 Tue 26 Wed 27 Thu 28 Fri 29 Sat 30 Sun 31 Mon 1 Tue 2 Wed …" at bounding box center [784, 425] width 1568 height 589
drag, startPoint x: 857, startPoint y: 452, endPoint x: 464, endPoint y: 501, distance: 396.0
click at [464, 503] on app-calendar-viewport "Sun 24 Mon 25 Tue 26 Wed 27 Thu 28 Fri 29 Sat 30 Sun 31 Mon 1 Tue 2 Wed 3 Thu 4…" at bounding box center [784, 425] width 1568 height 589
